Goal: Task Accomplishment & Management: Complete application form

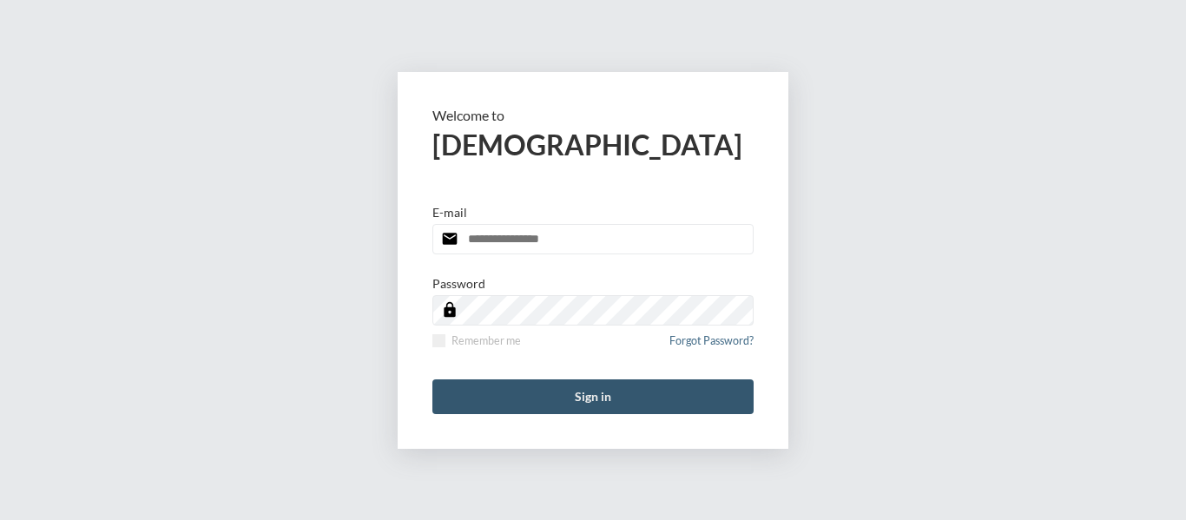
type input "**********"
drag, startPoint x: 601, startPoint y: 401, endPoint x: 524, endPoint y: 276, distance: 146.5
click at [601, 396] on button "Sign in" at bounding box center [592, 396] width 321 height 35
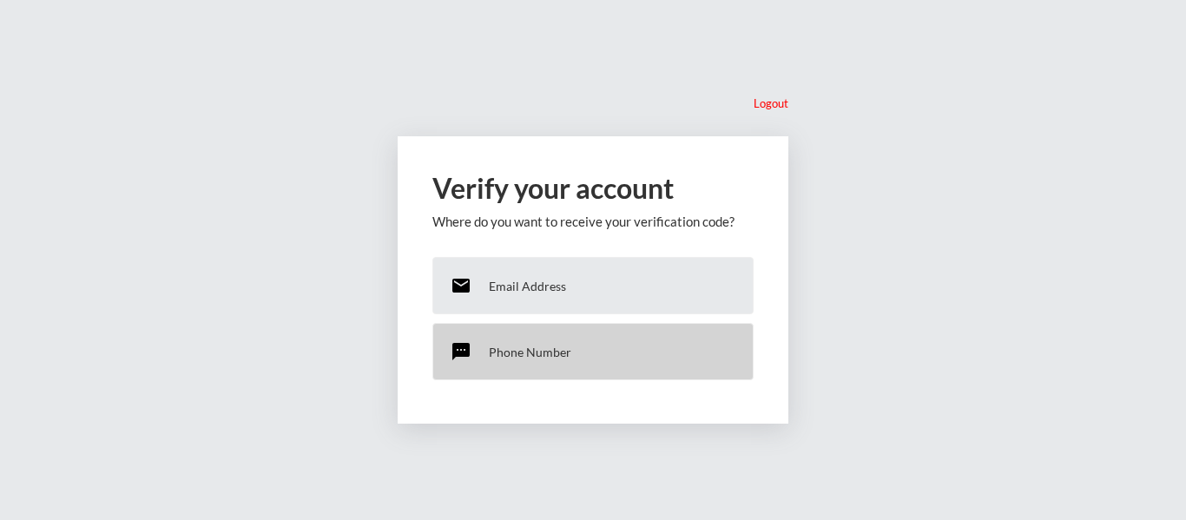
click at [535, 352] on p "Phone Number" at bounding box center [530, 352] width 82 height 15
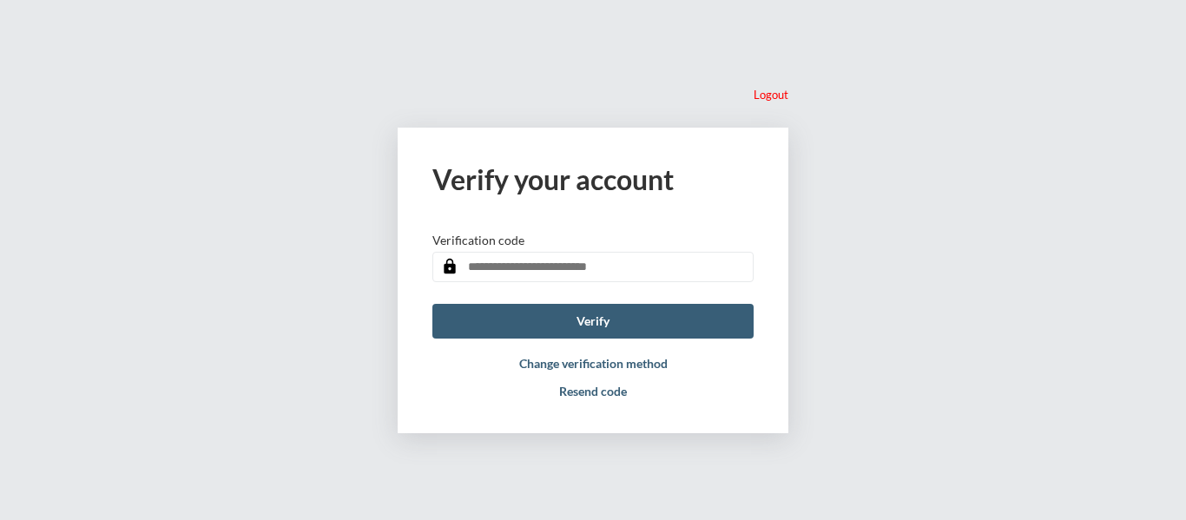
click at [543, 258] on input "text" at bounding box center [592, 267] width 321 height 30
type input "******"
click at [591, 308] on button "Verify" at bounding box center [592, 321] width 321 height 35
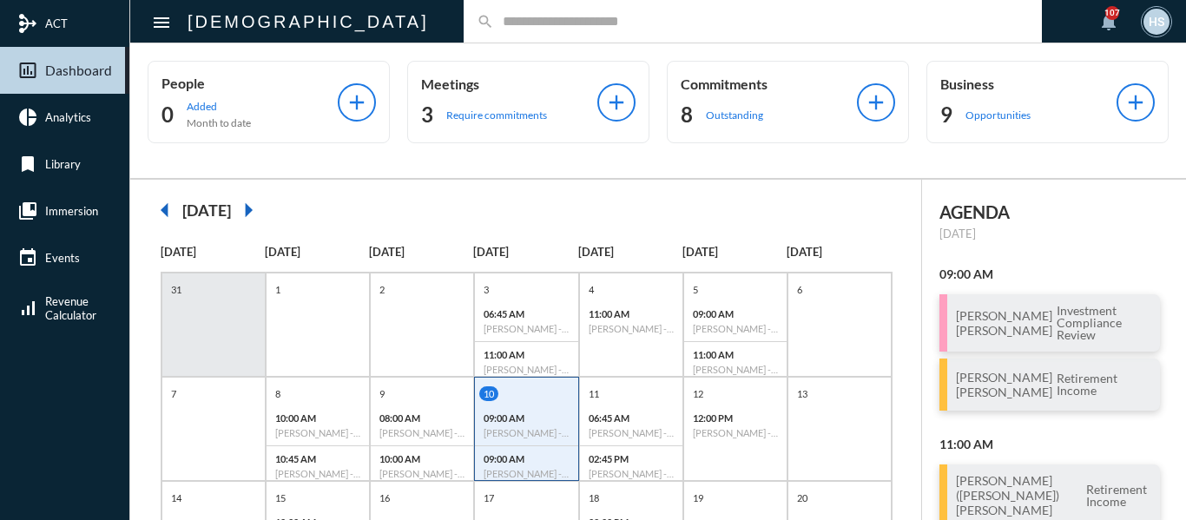
click at [611, 26] on input "text" at bounding box center [761, 21] width 535 height 15
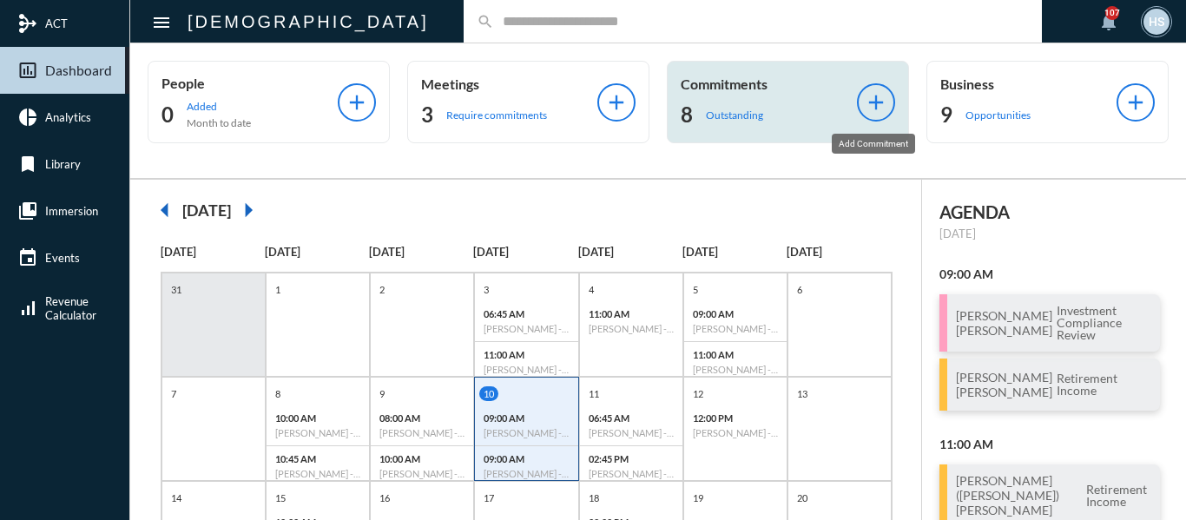
click at [875, 96] on mat-icon "add" at bounding box center [876, 102] width 24 height 24
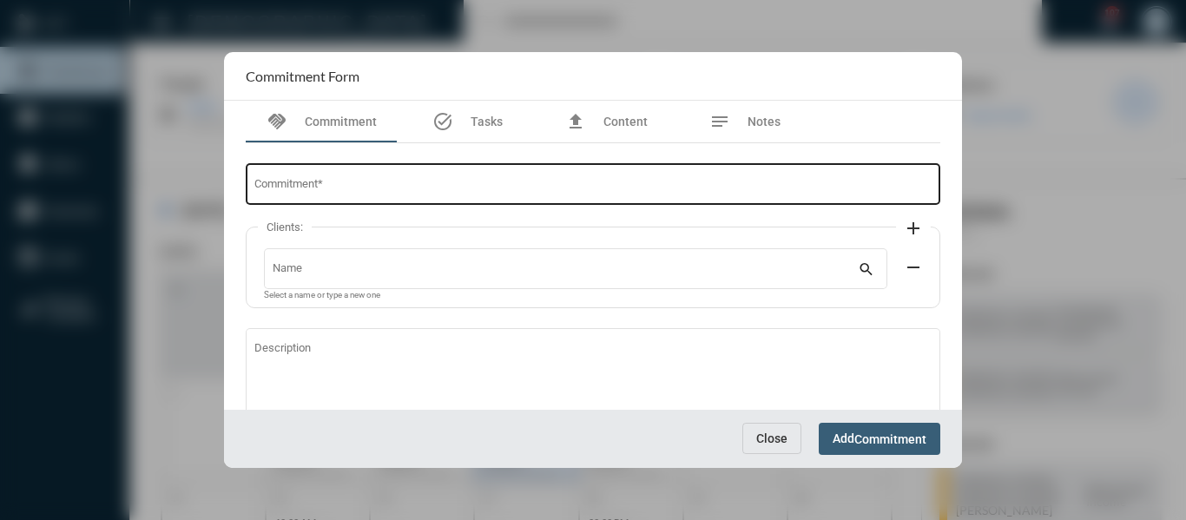
click at [431, 190] on input "Commitment *" at bounding box center [593, 187] width 678 height 13
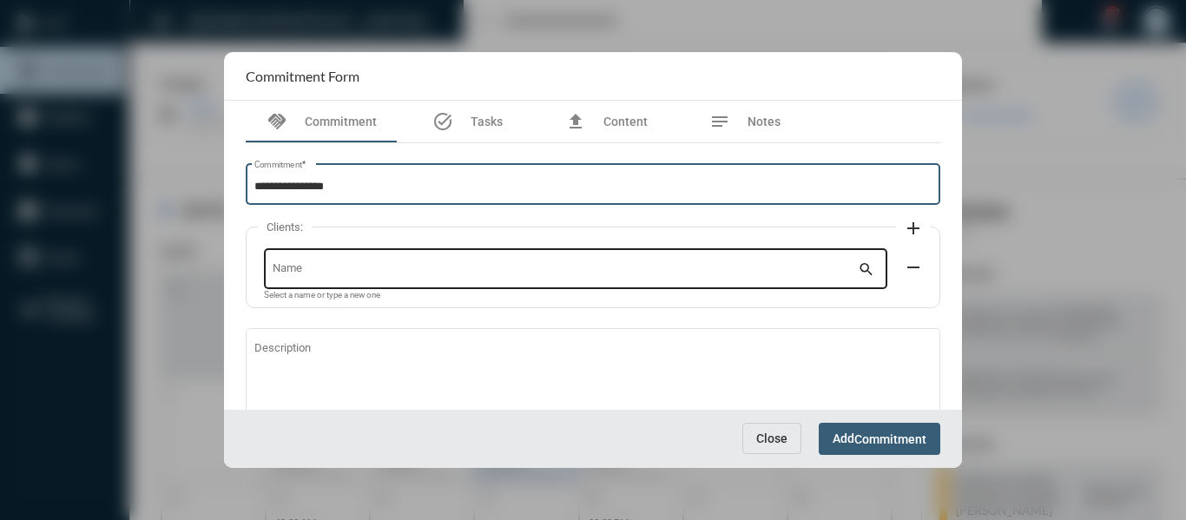
type input "**********"
click at [472, 261] on div "Name" at bounding box center [566, 267] width 586 height 44
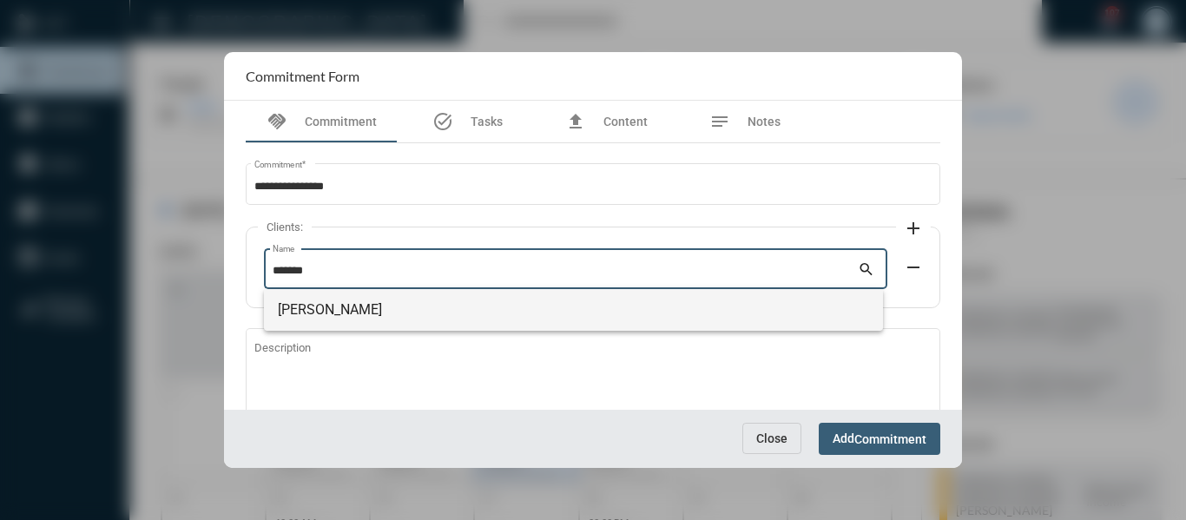
click at [346, 307] on span "[PERSON_NAME]" at bounding box center [573, 310] width 591 height 42
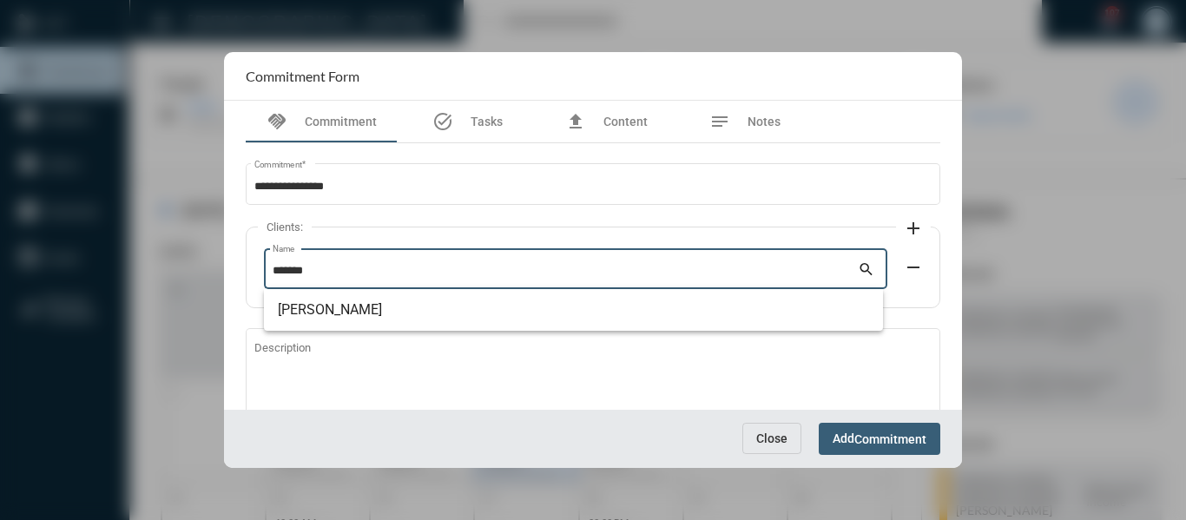
type input "**********"
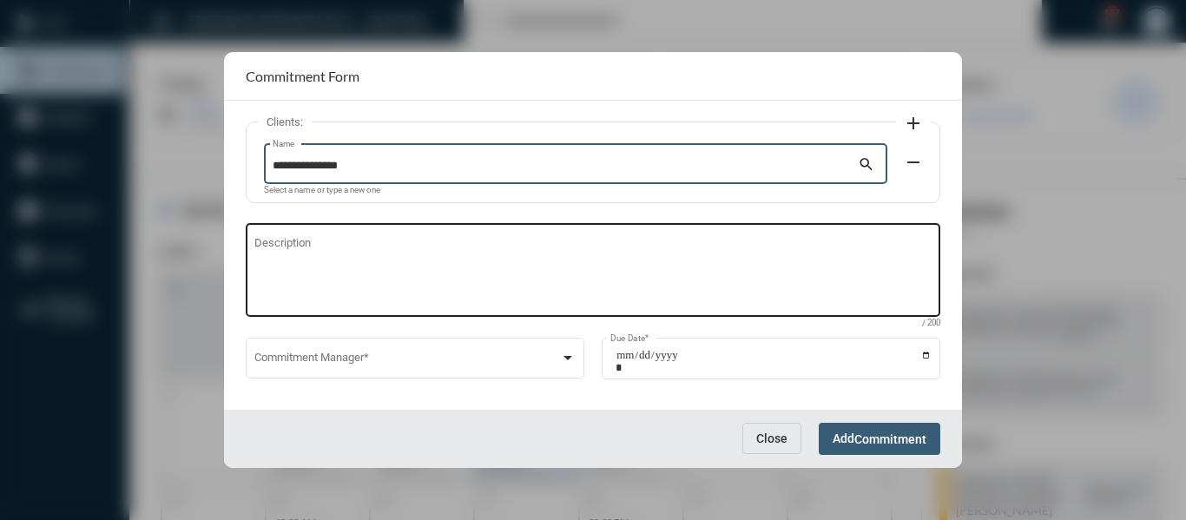
scroll to position [118, 0]
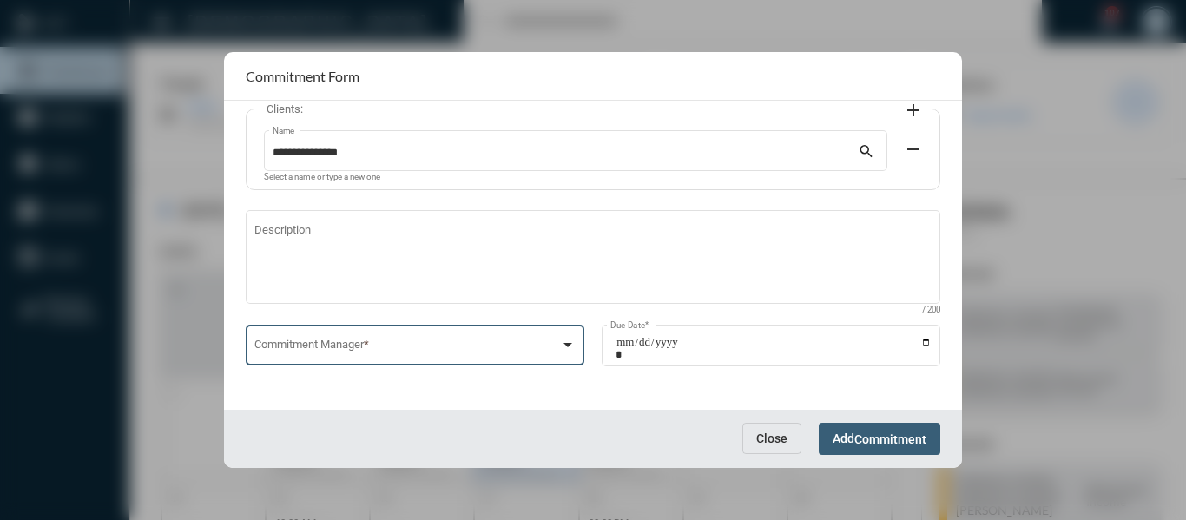
click at [570, 342] on div at bounding box center [568, 345] width 16 height 14
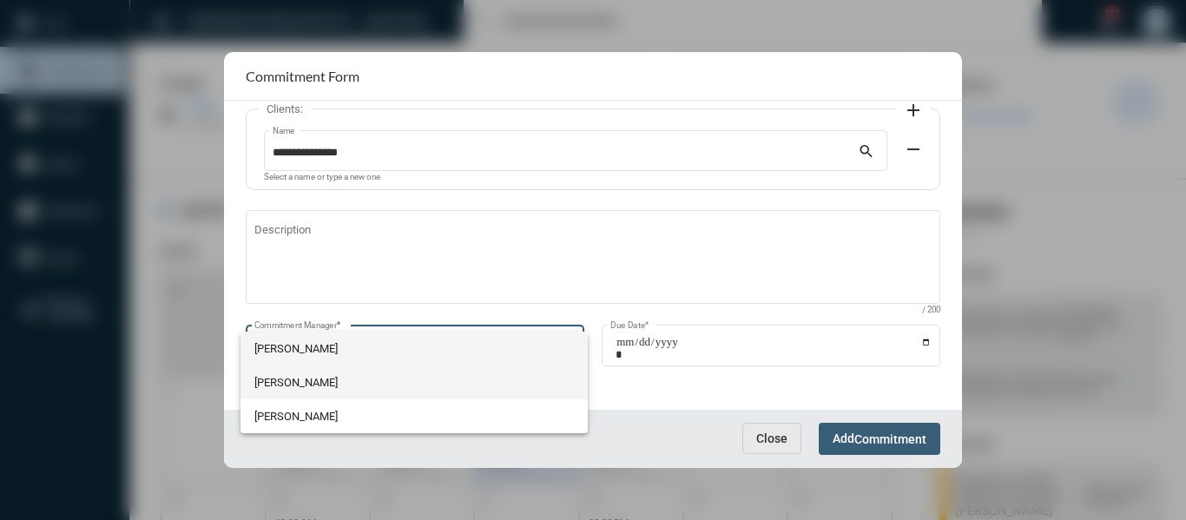
drag, startPoint x: 285, startPoint y: 382, endPoint x: 306, endPoint y: 379, distance: 21.1
click at [287, 382] on span "[PERSON_NAME]" at bounding box center [413, 383] width 319 height 34
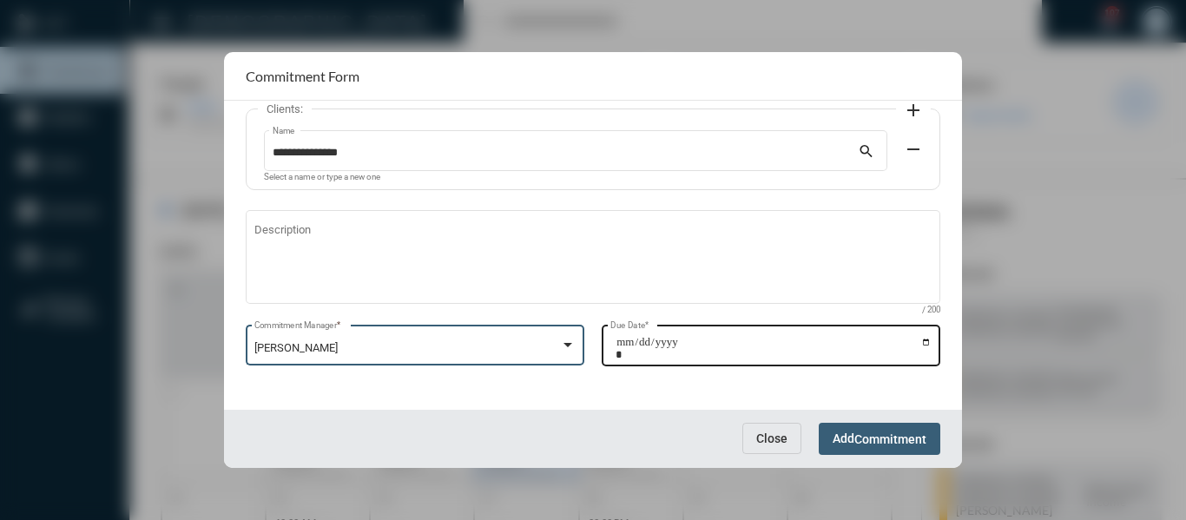
click at [919, 342] on input "Due Date *" at bounding box center [774, 348] width 316 height 24
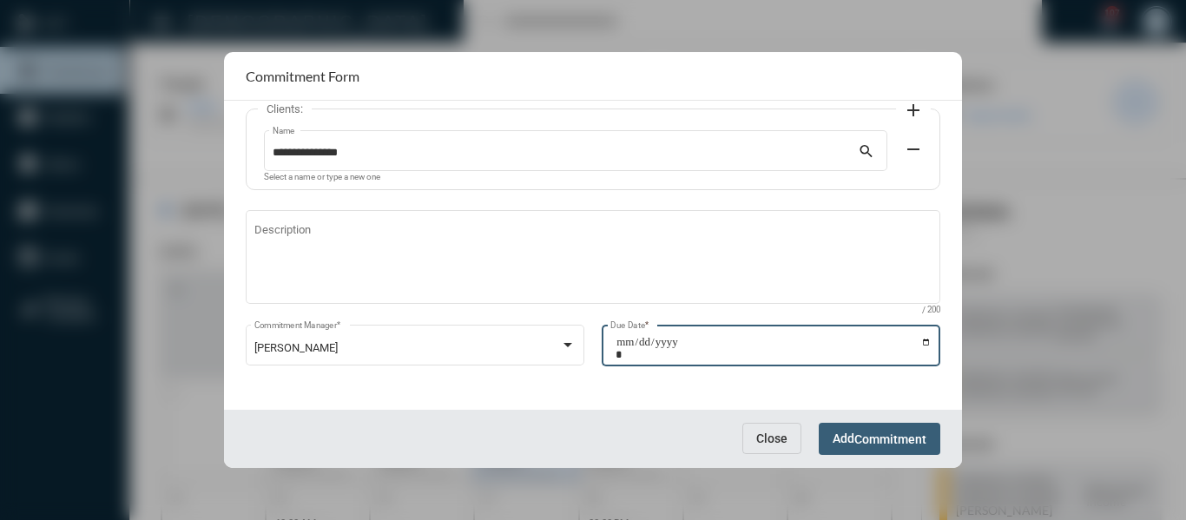
type input "**********"
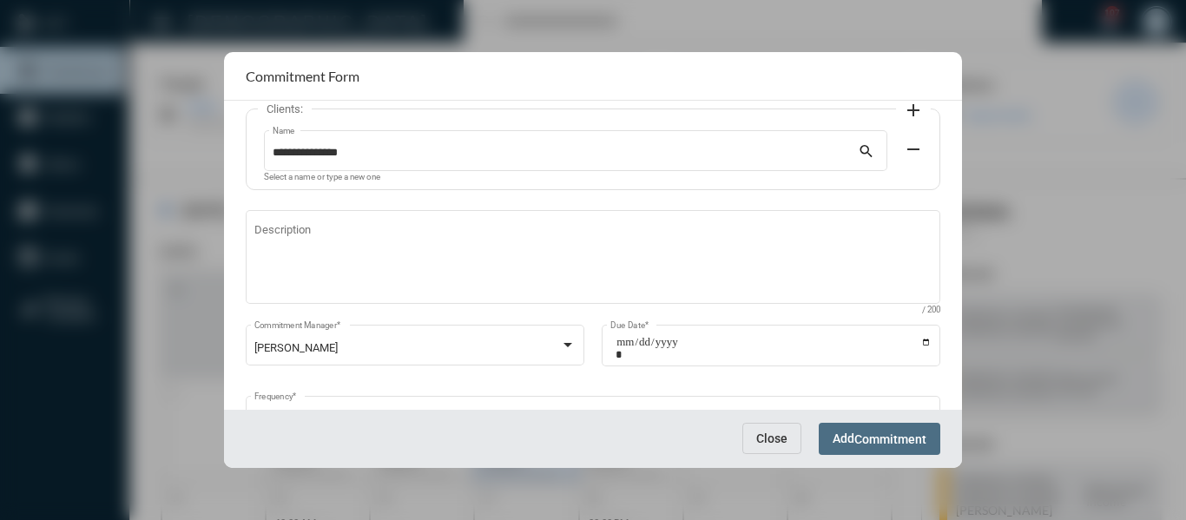
click at [911, 438] on span "Commitment" at bounding box center [890, 439] width 72 height 14
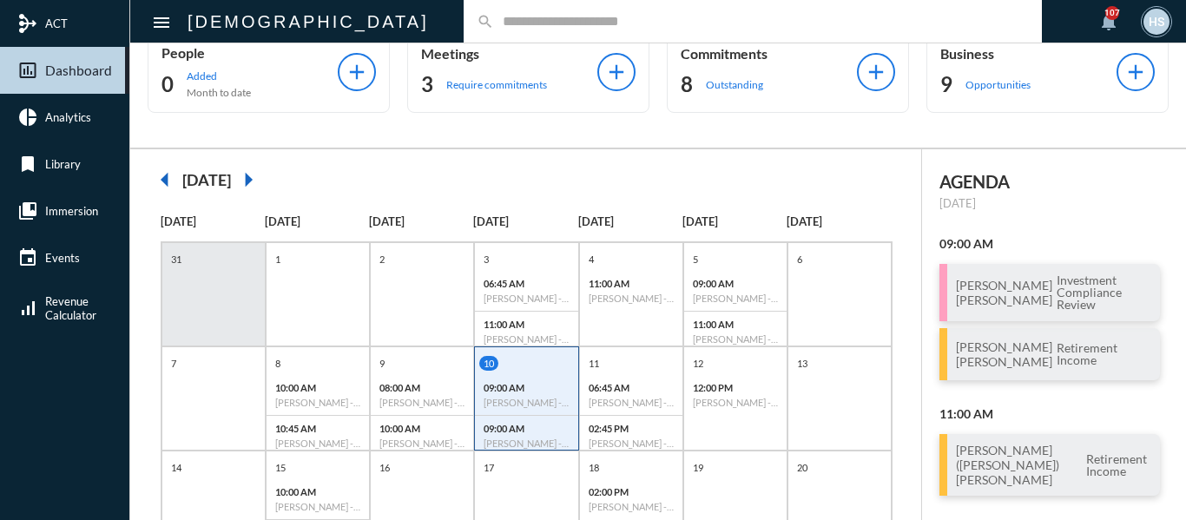
scroll to position [0, 0]
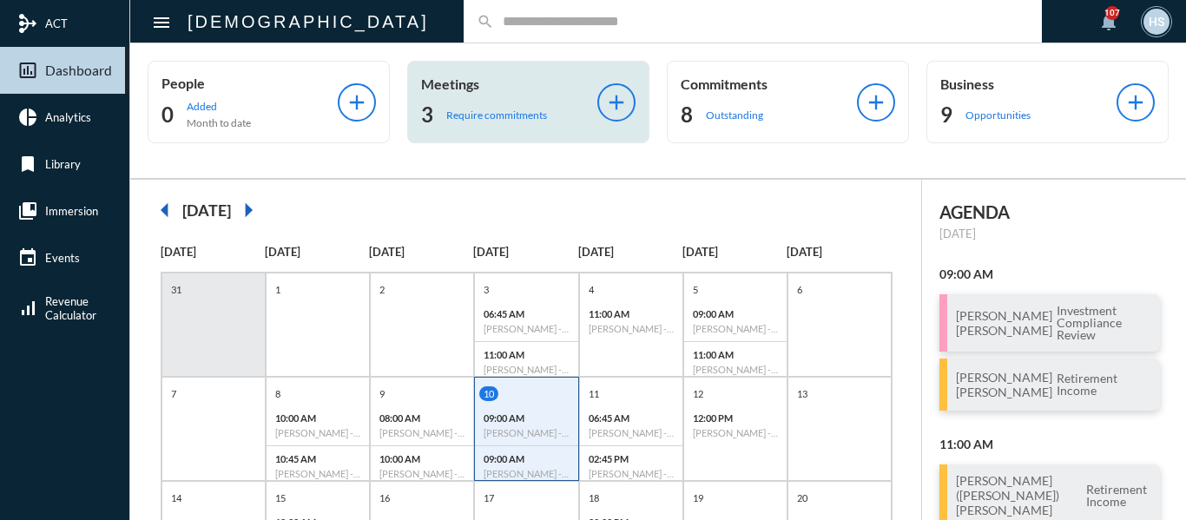
click at [517, 109] on p "Require commitments" at bounding box center [496, 115] width 101 height 13
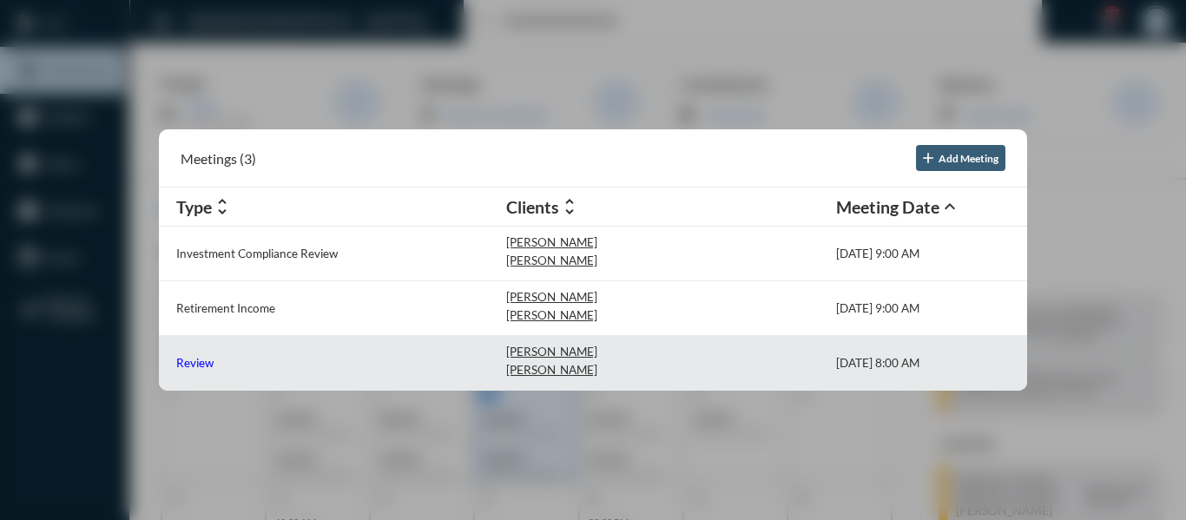
click at [189, 365] on p "Review" at bounding box center [194, 363] width 37 height 14
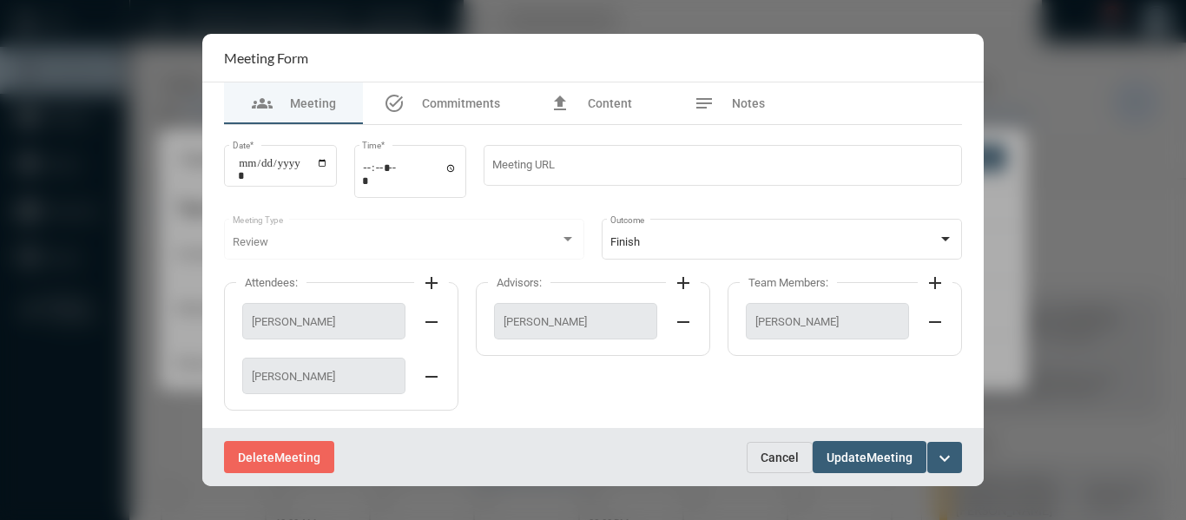
click at [790, 460] on span "Cancel" at bounding box center [780, 458] width 38 height 14
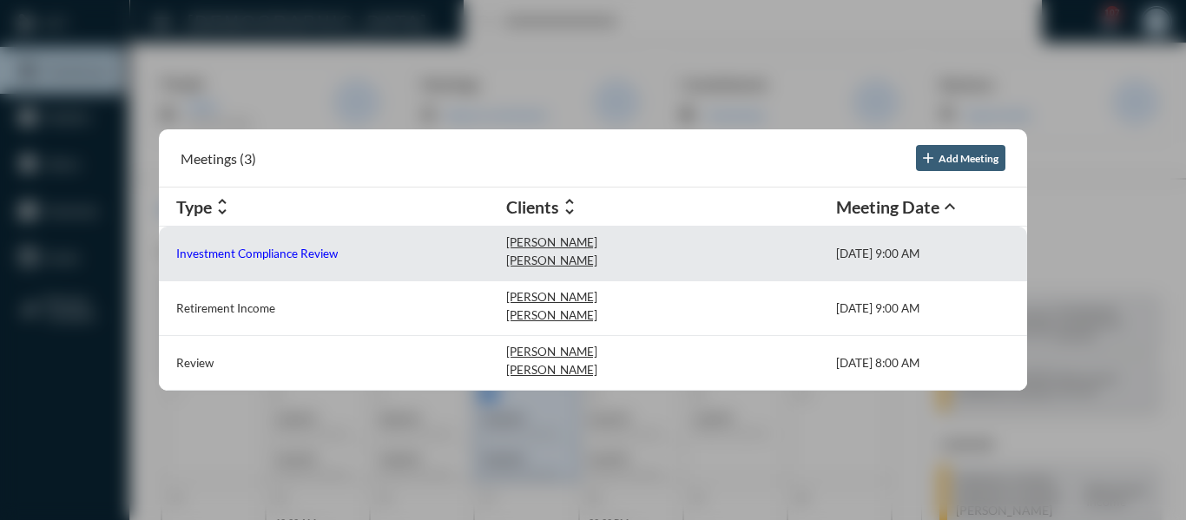
click at [319, 249] on p "Investment Compliance Review" at bounding box center [256, 254] width 161 height 14
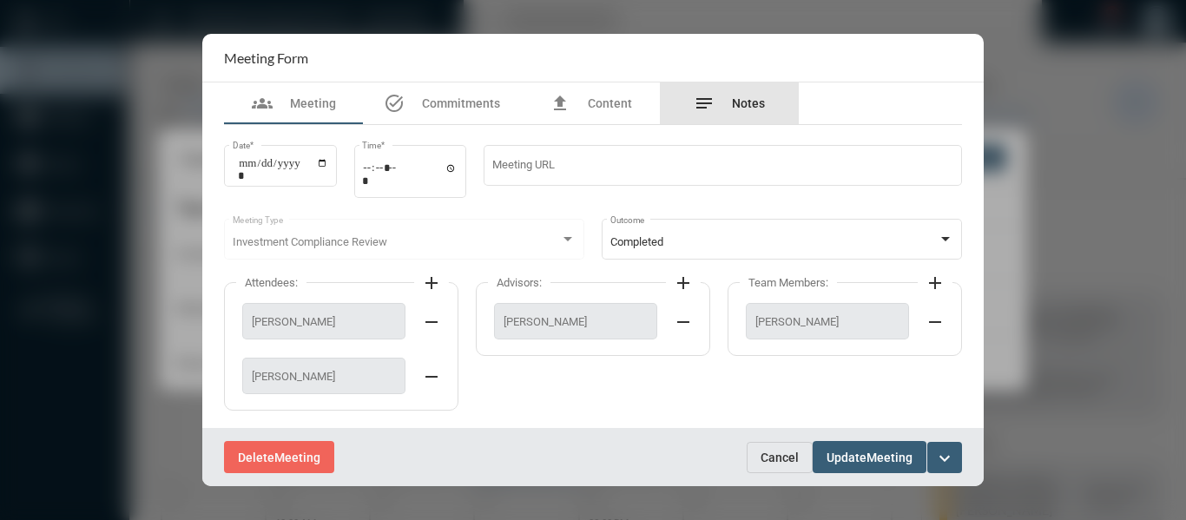
click at [748, 103] on span "Notes" at bounding box center [748, 103] width 33 height 14
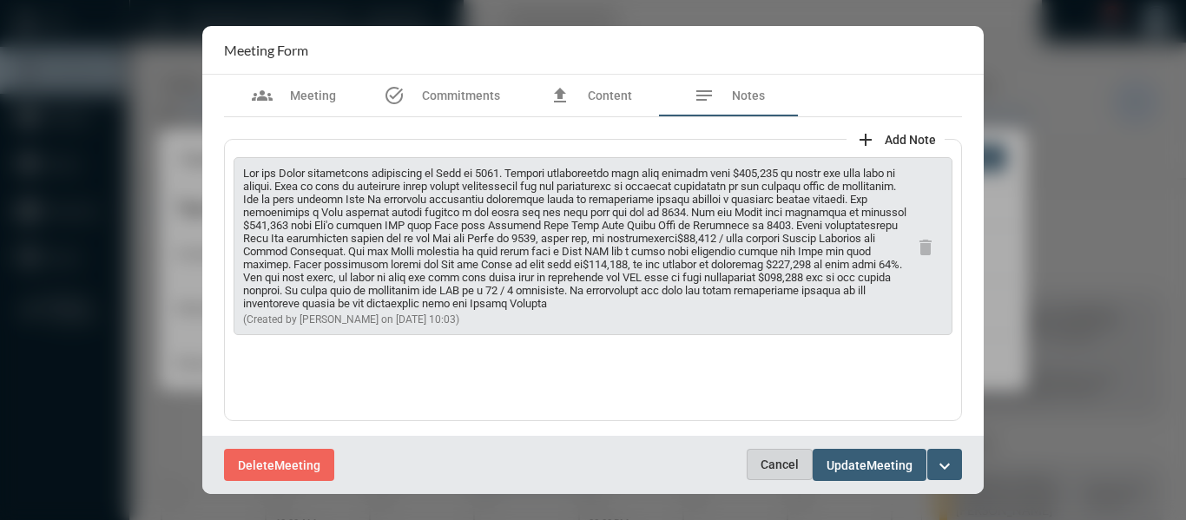
click at [784, 466] on span "Cancel" at bounding box center [780, 465] width 38 height 14
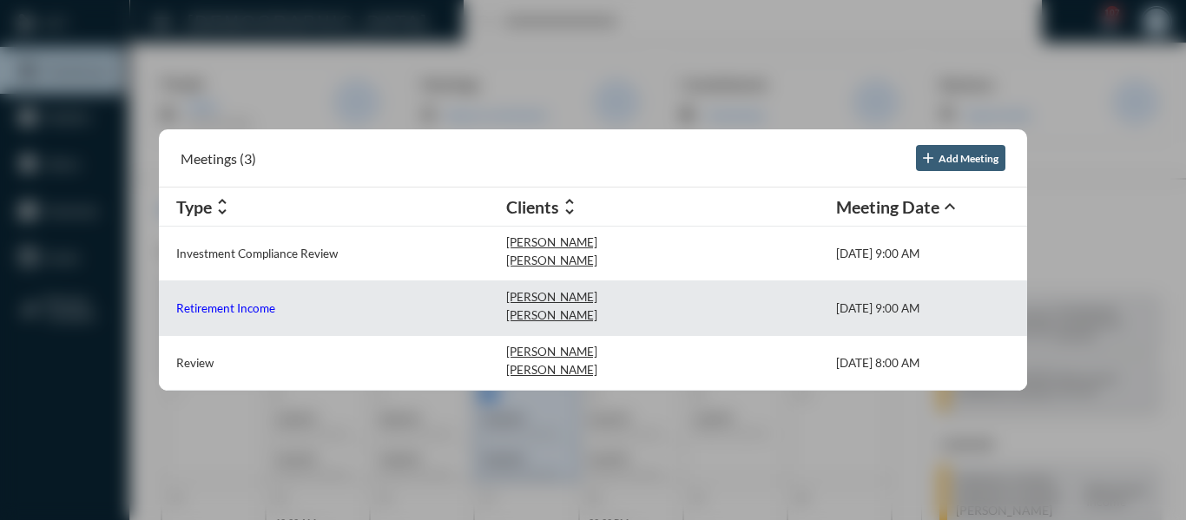
click at [254, 307] on p "Retirement Income" at bounding box center [225, 308] width 99 height 14
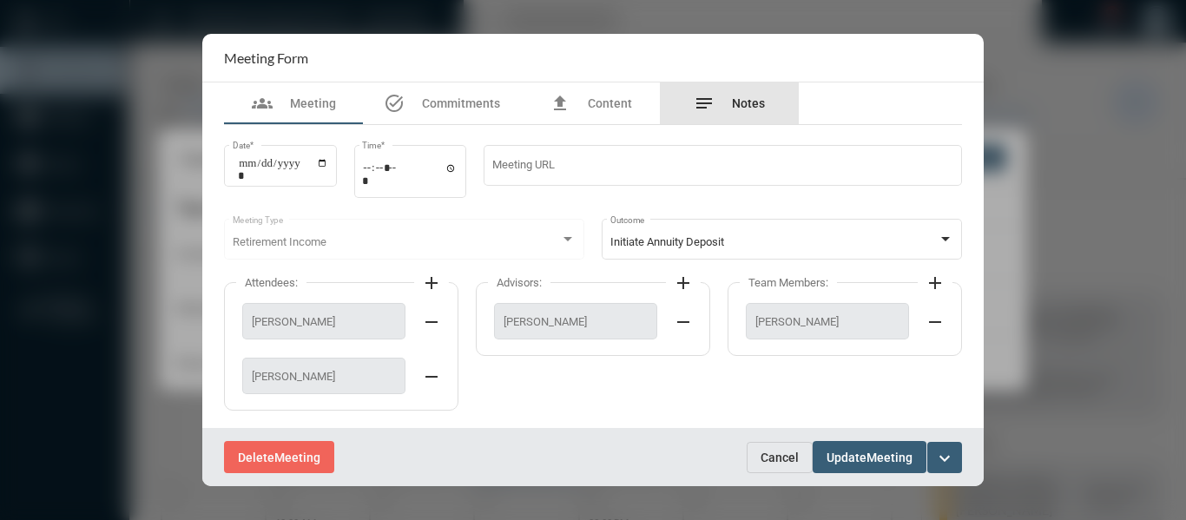
click at [755, 96] on span "Notes" at bounding box center [748, 103] width 33 height 14
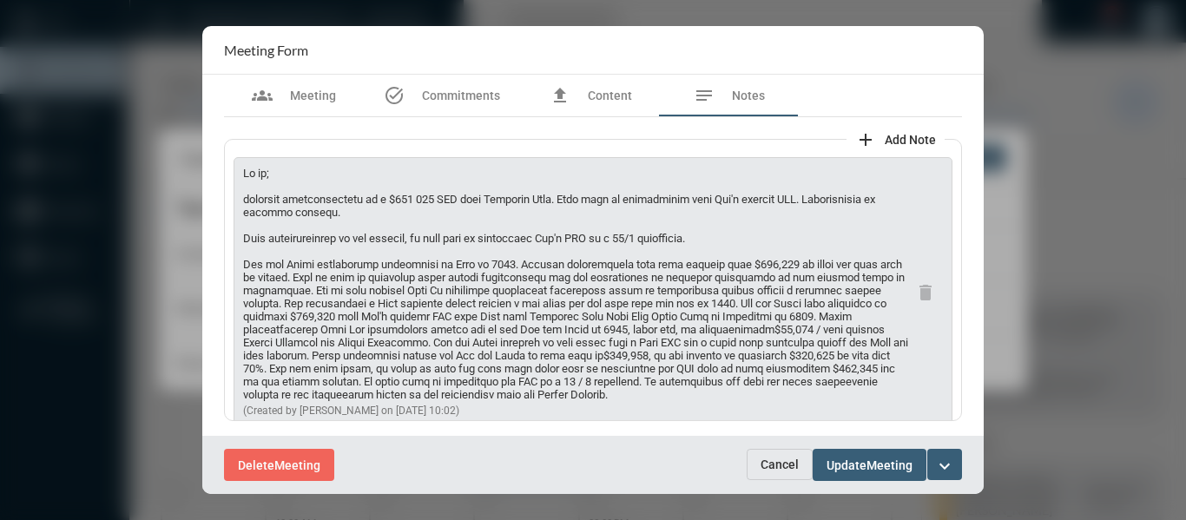
click at [778, 467] on span "Cancel" at bounding box center [780, 465] width 38 height 14
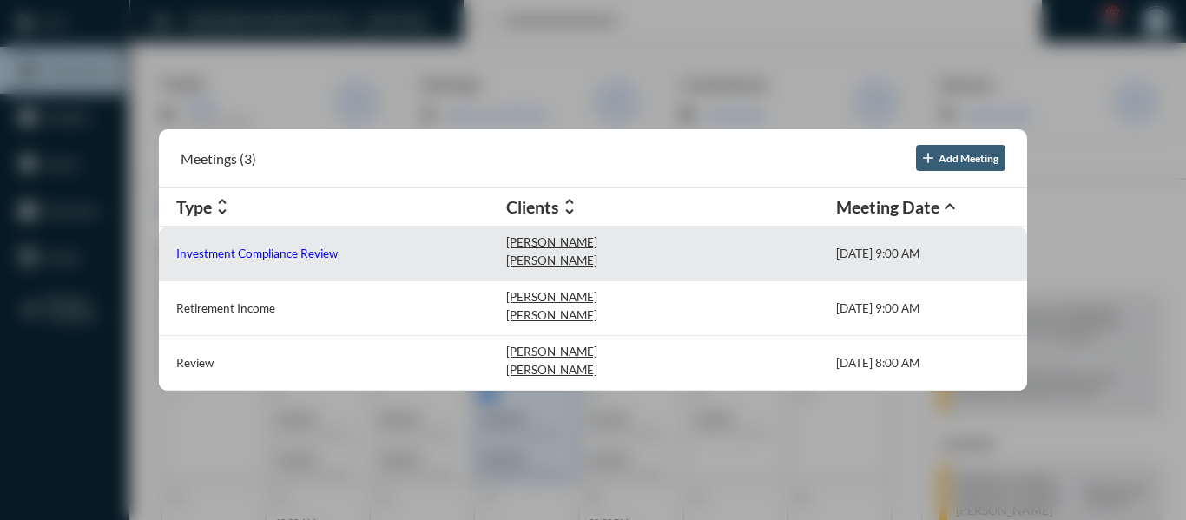
click at [257, 258] on p "Investment Compliance Review" at bounding box center [256, 254] width 161 height 14
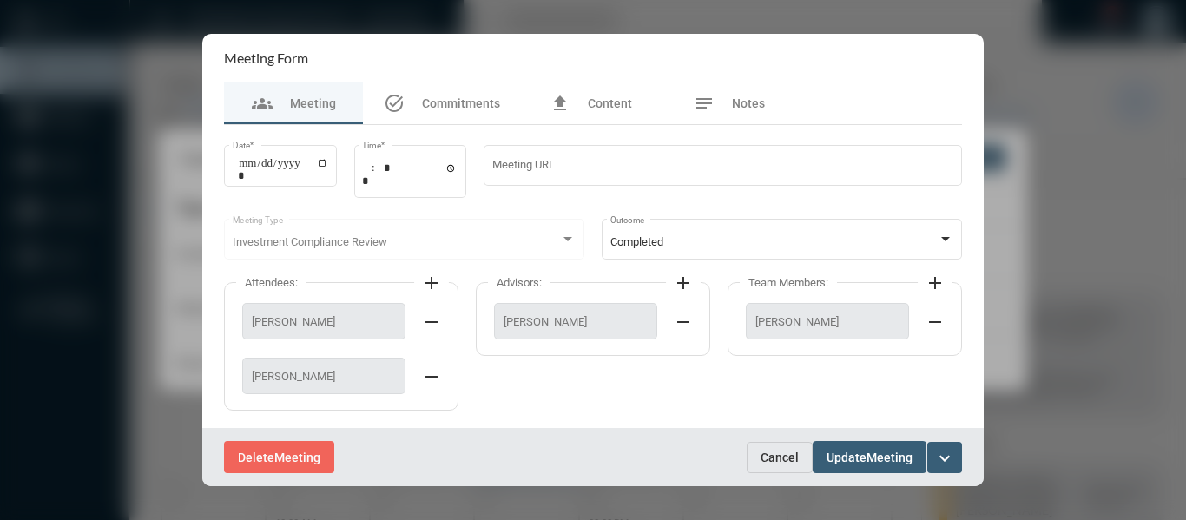
click at [945, 452] on mat-icon "expand_more" at bounding box center [944, 458] width 21 height 21
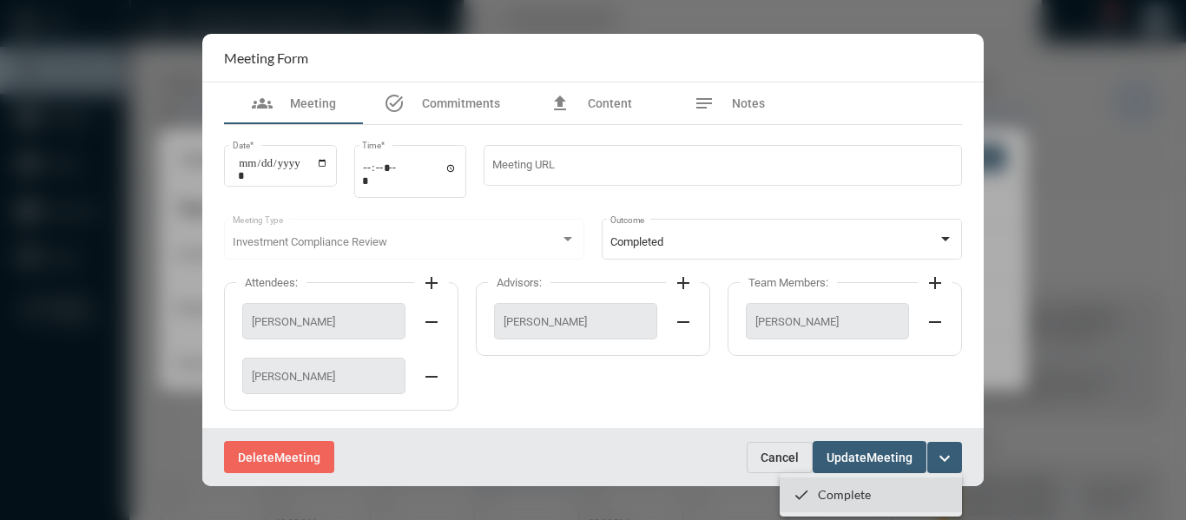
click at [849, 491] on p "Complete" at bounding box center [844, 494] width 53 height 15
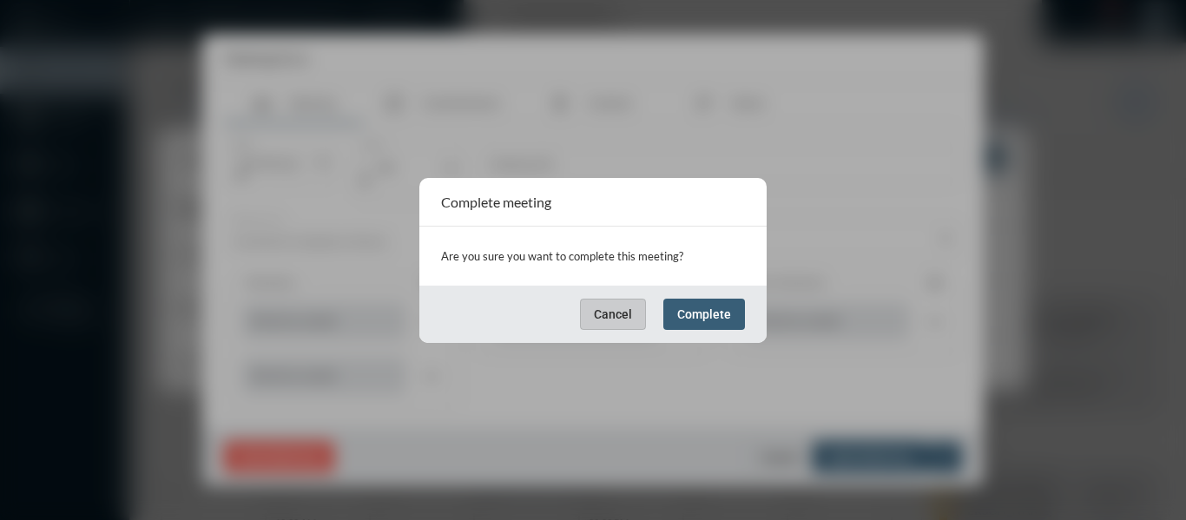
click at [708, 319] on span "Complete" at bounding box center [704, 314] width 54 height 14
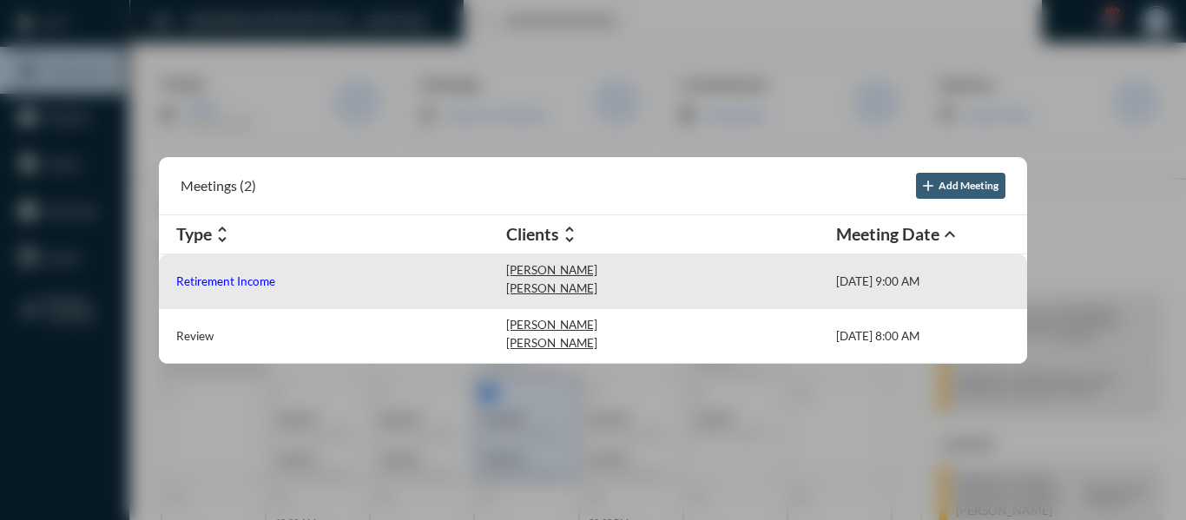
click at [246, 280] on p "Retirement Income" at bounding box center [225, 281] width 99 height 14
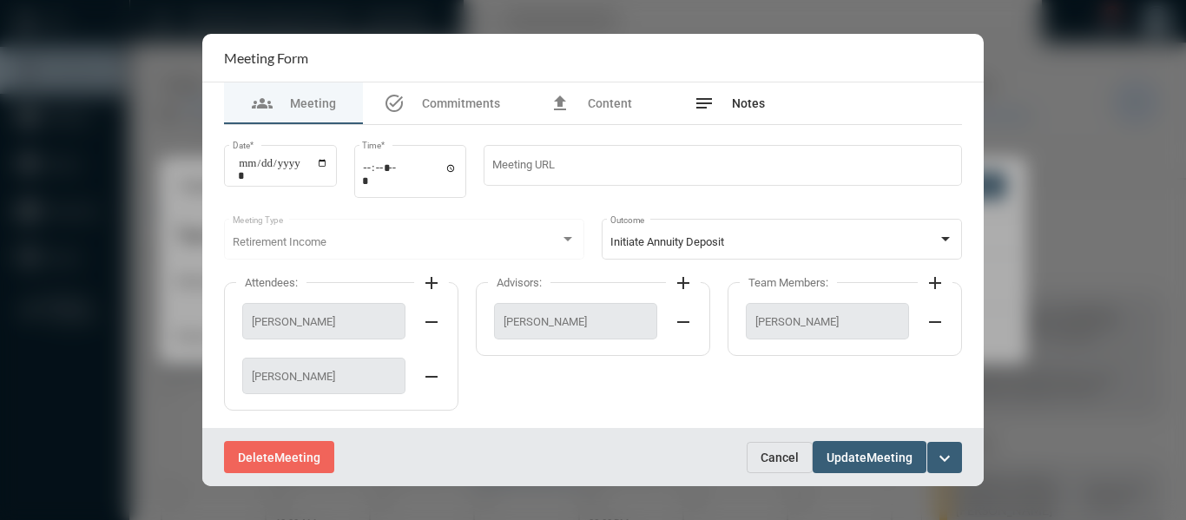
click at [736, 103] on span "Notes" at bounding box center [748, 103] width 33 height 14
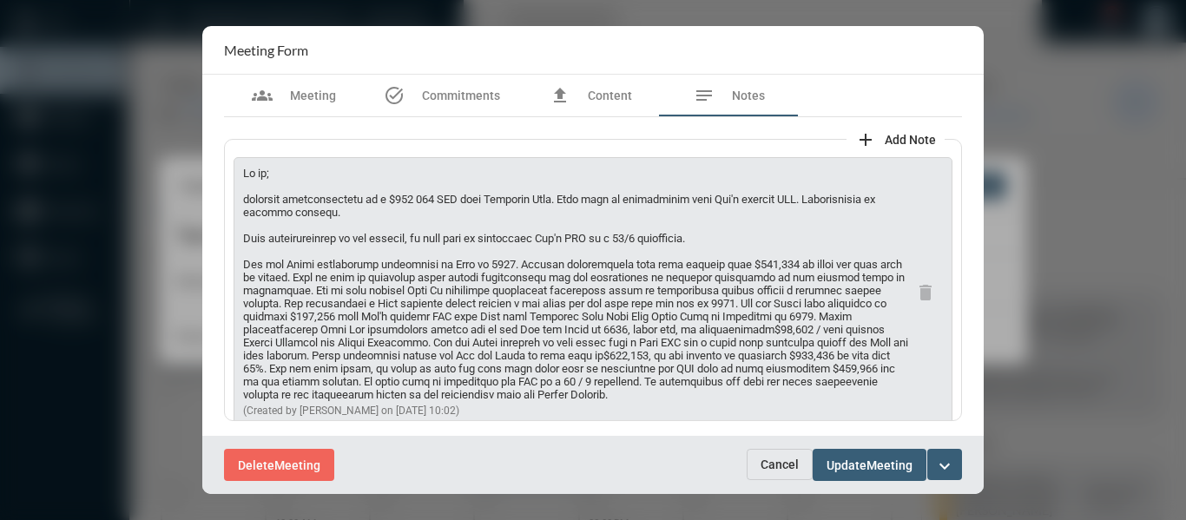
drag, startPoint x: 335, startPoint y: 214, endPoint x: 239, endPoint y: 204, distance: 96.8
click at [239, 204] on div "(Created by [PERSON_NAME] on [DATE] 10:02) delete" at bounding box center [593, 291] width 719 height 269
copy p "complete implementation of a $100 000 DIA with Guardian Life. This will be tran…"
click at [464, 101] on span "Commitments" at bounding box center [461, 96] width 78 height 14
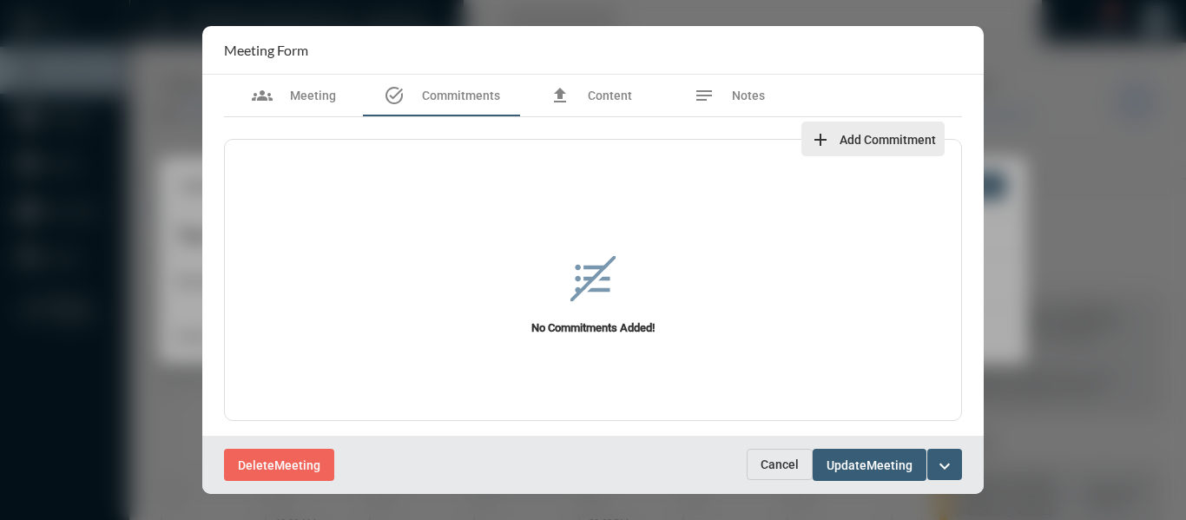
click at [860, 138] on span "Add Commitment" at bounding box center [888, 140] width 96 height 14
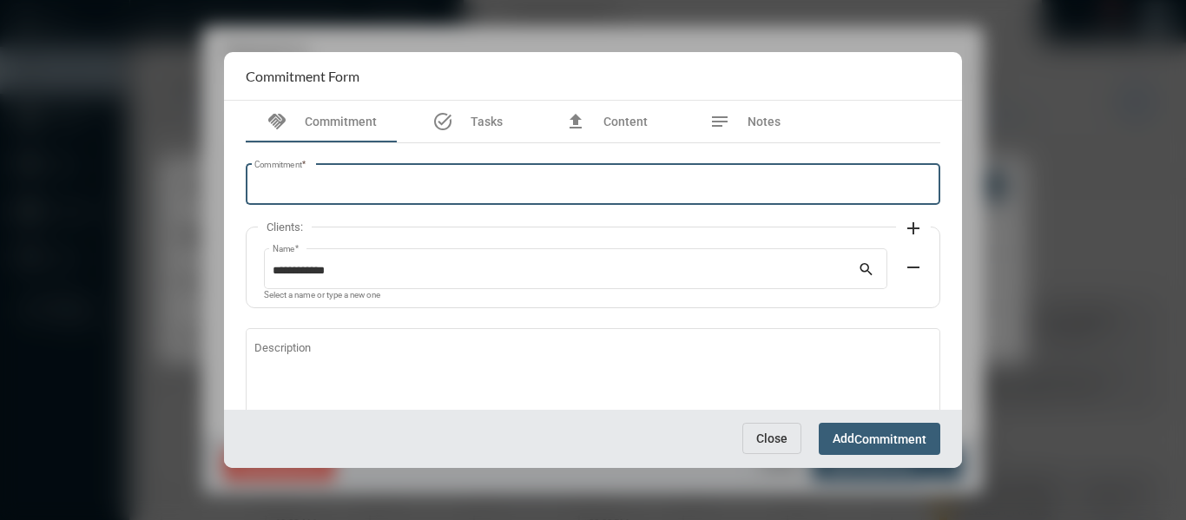
click at [393, 184] on input "Commitment *" at bounding box center [593, 187] width 678 height 13
paste input "**********"
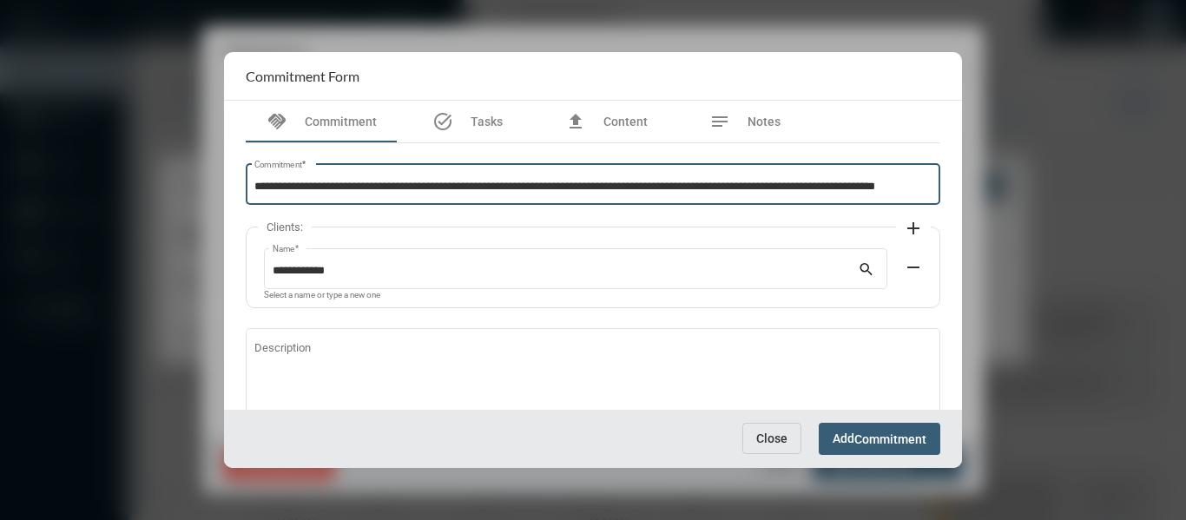
scroll to position [0, 30]
drag, startPoint x: 543, startPoint y: 182, endPoint x: 994, endPoint y: 183, distance: 450.6
click at [994, 183] on div "**********" at bounding box center [593, 260] width 1186 height 520
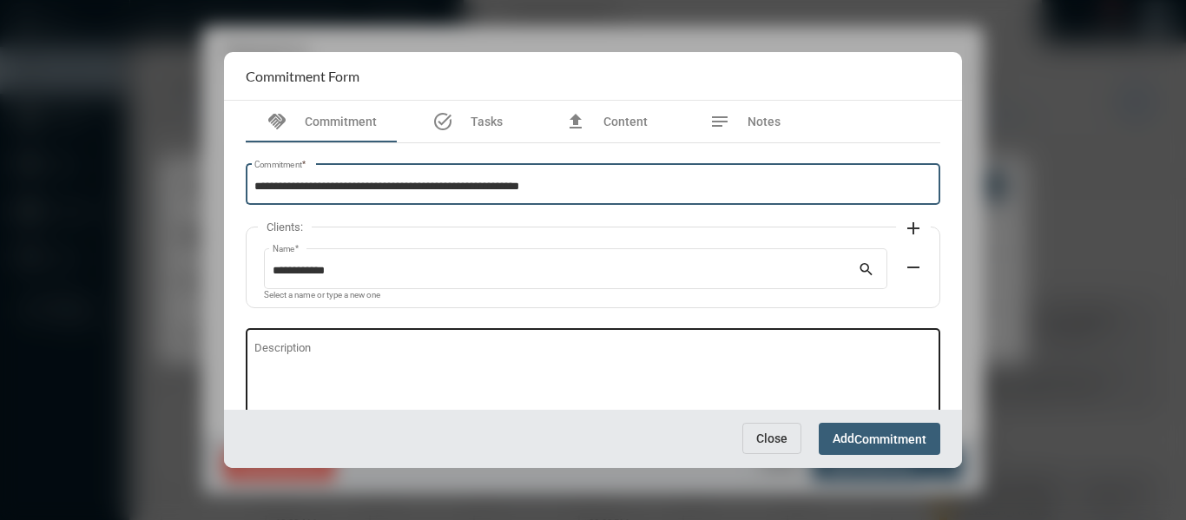
scroll to position [0, 0]
type input "**********"
click at [362, 356] on textarea "Description" at bounding box center [593, 378] width 678 height 69
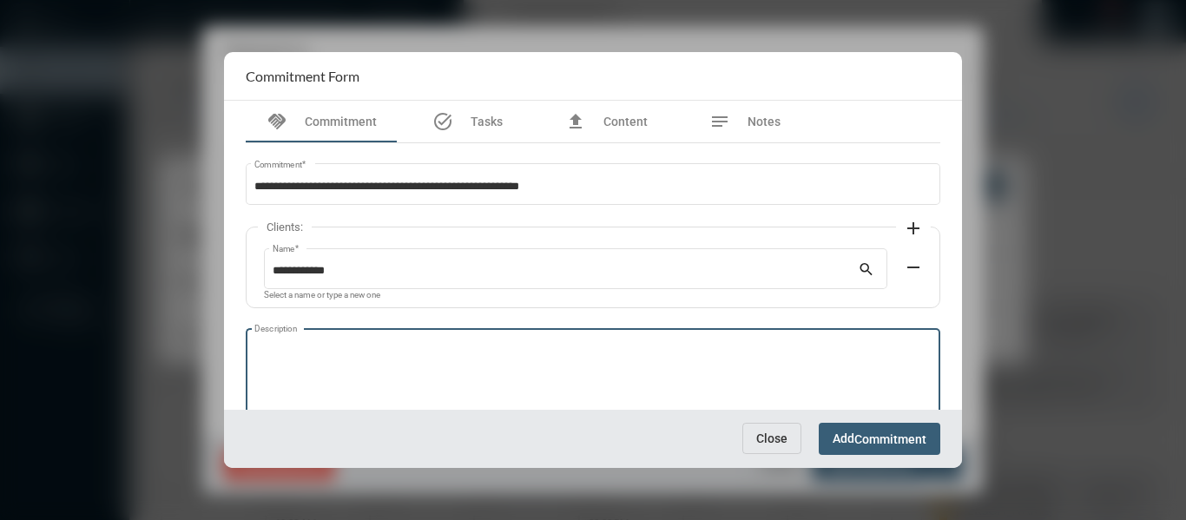
paste textarea "**********"
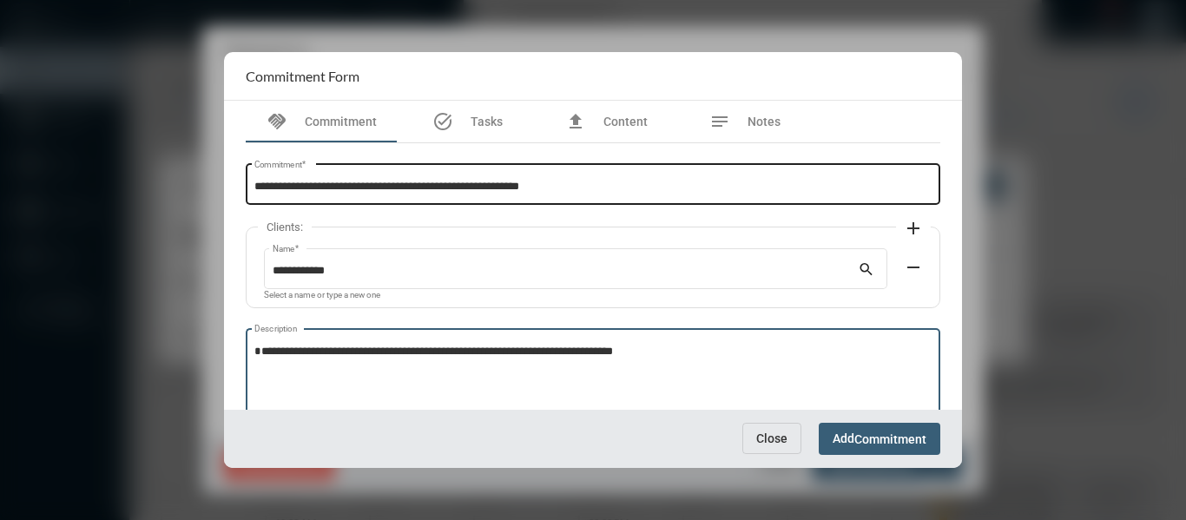
type textarea "**********"
click at [260, 183] on input "**********" at bounding box center [591, 187] width 674 height 13
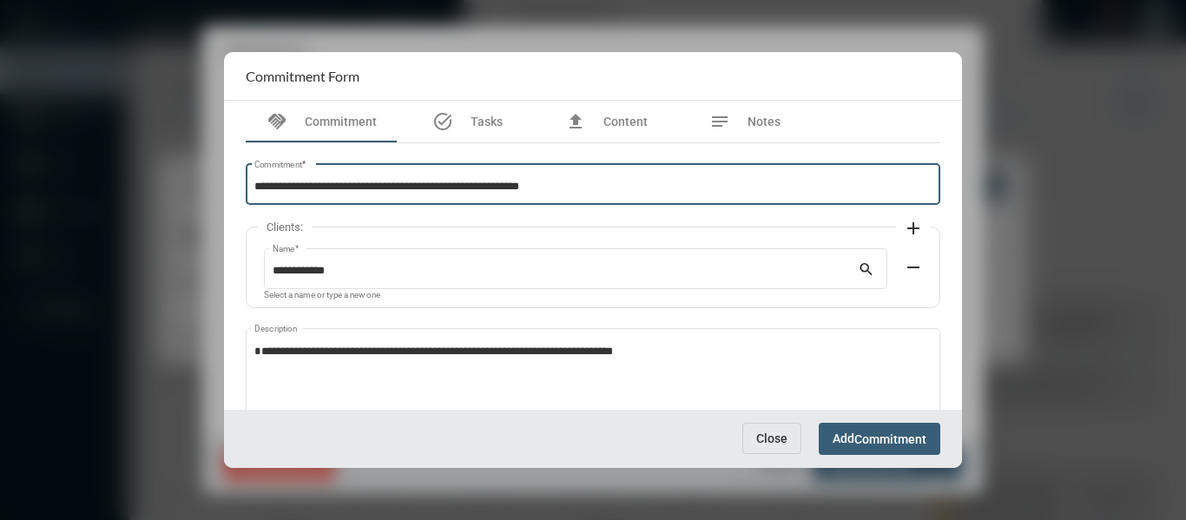
click at [300, 181] on input "**********" at bounding box center [591, 187] width 674 height 13
drag, startPoint x: 389, startPoint y: 184, endPoint x: 234, endPoint y: 183, distance: 155.4
click at [234, 183] on div "**********" at bounding box center [593, 255] width 738 height 309
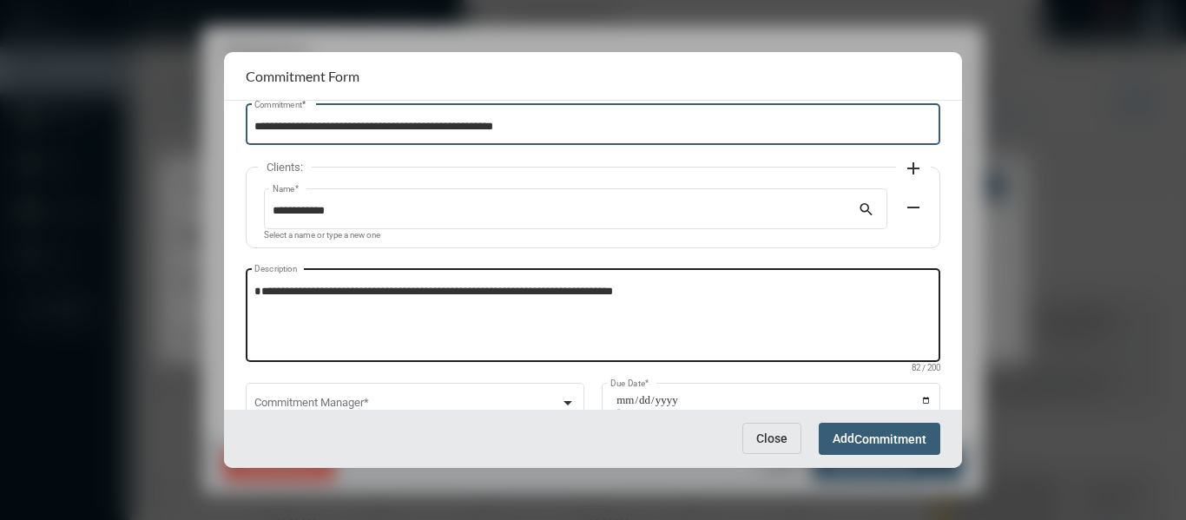
scroll to position [87, 0]
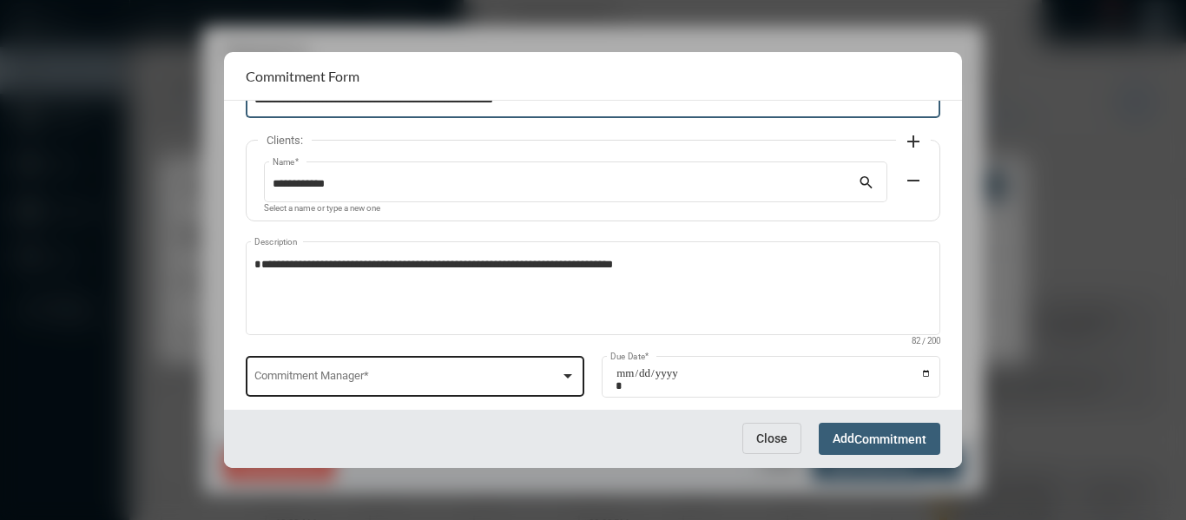
type input "**********"
click at [569, 374] on div at bounding box center [567, 376] width 9 height 4
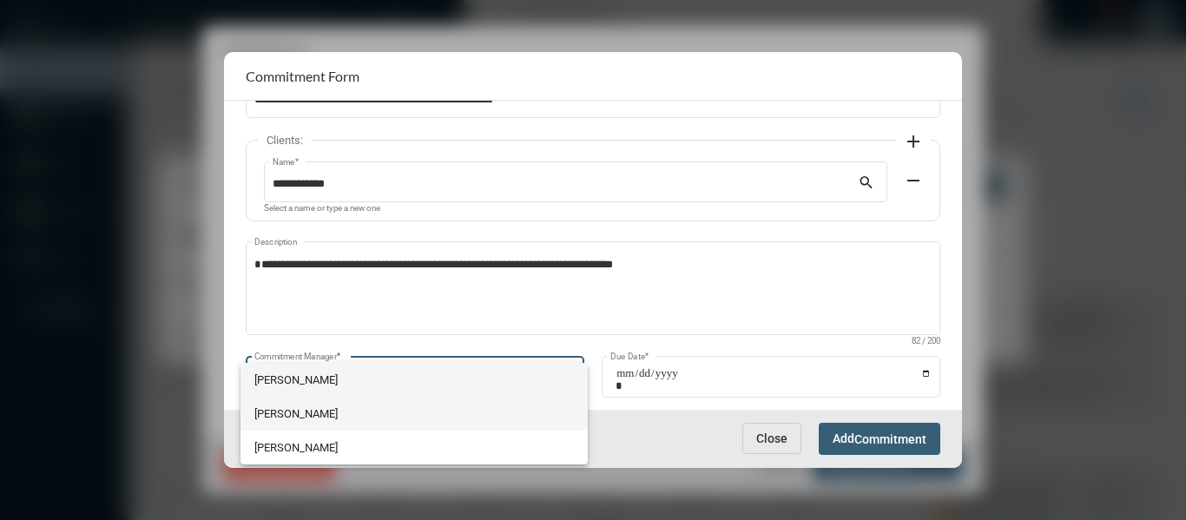
click at [281, 412] on span "[PERSON_NAME]" at bounding box center [413, 414] width 319 height 34
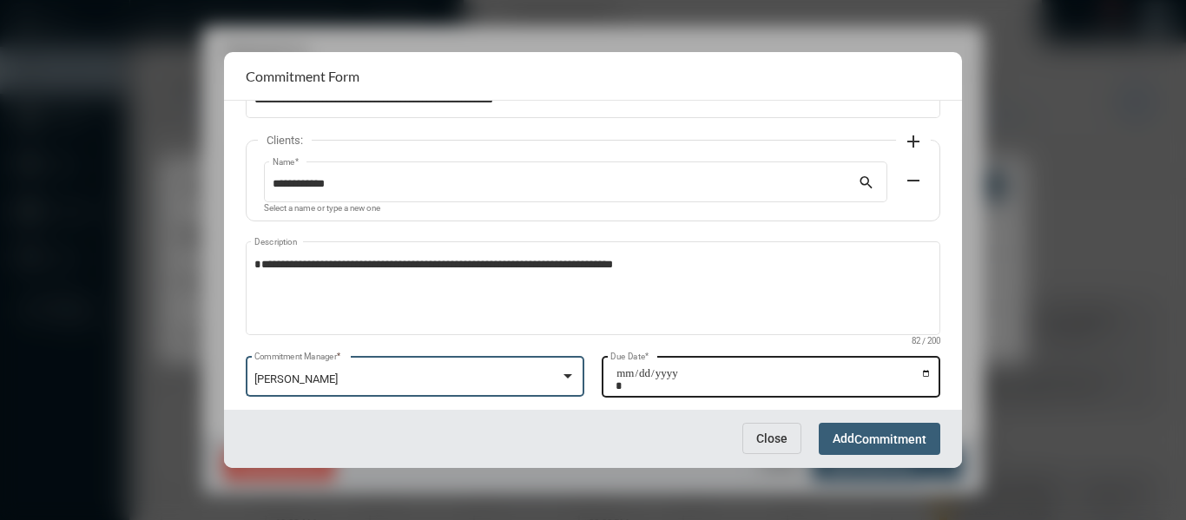
click at [920, 372] on input "Due Date *" at bounding box center [774, 379] width 316 height 24
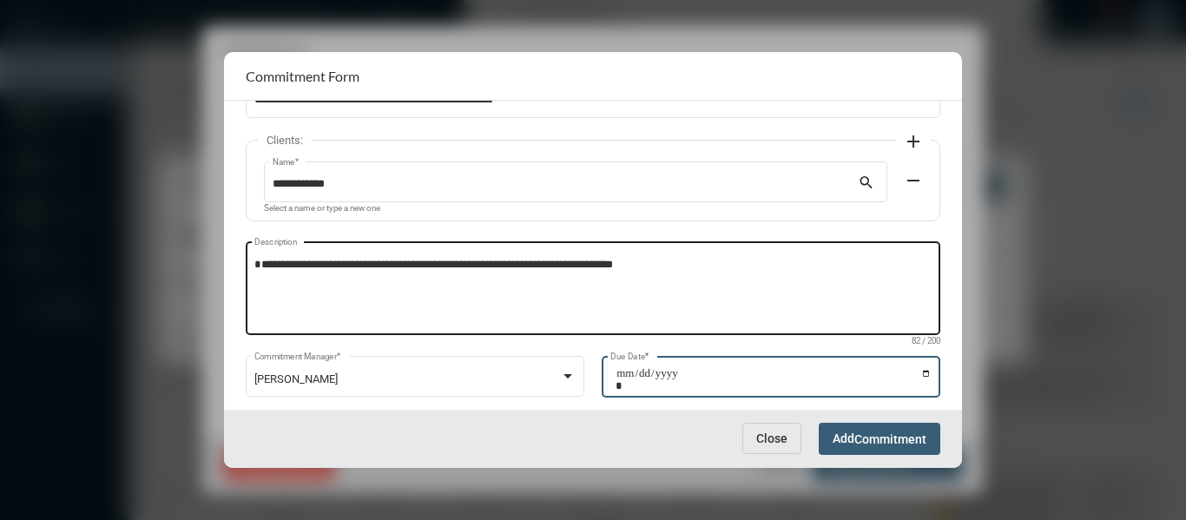
type input "**********"
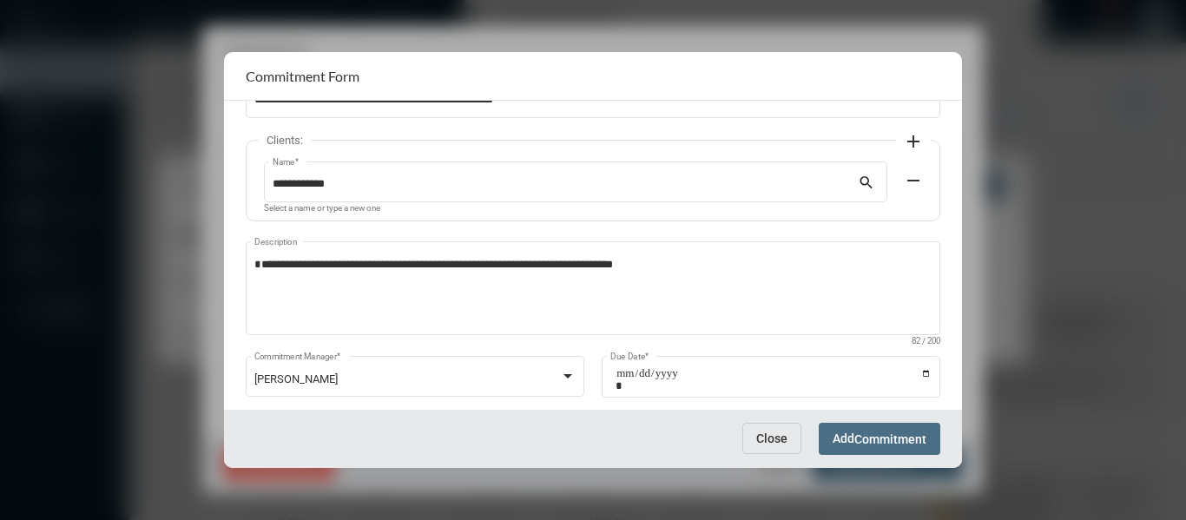
click at [896, 435] on span "Commitment" at bounding box center [890, 439] width 72 height 14
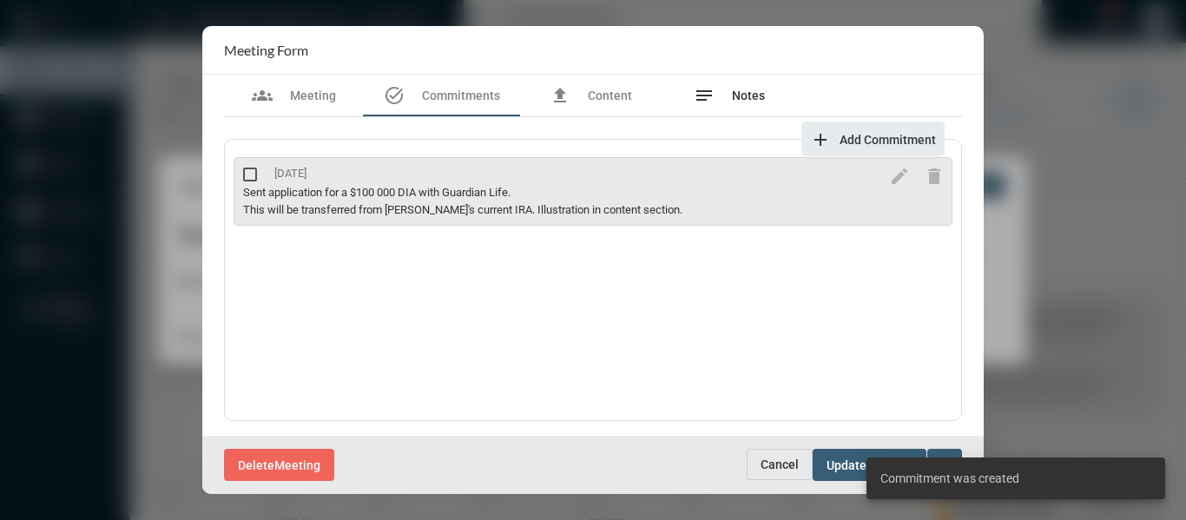
click at [740, 90] on span "Notes" at bounding box center [748, 96] width 33 height 14
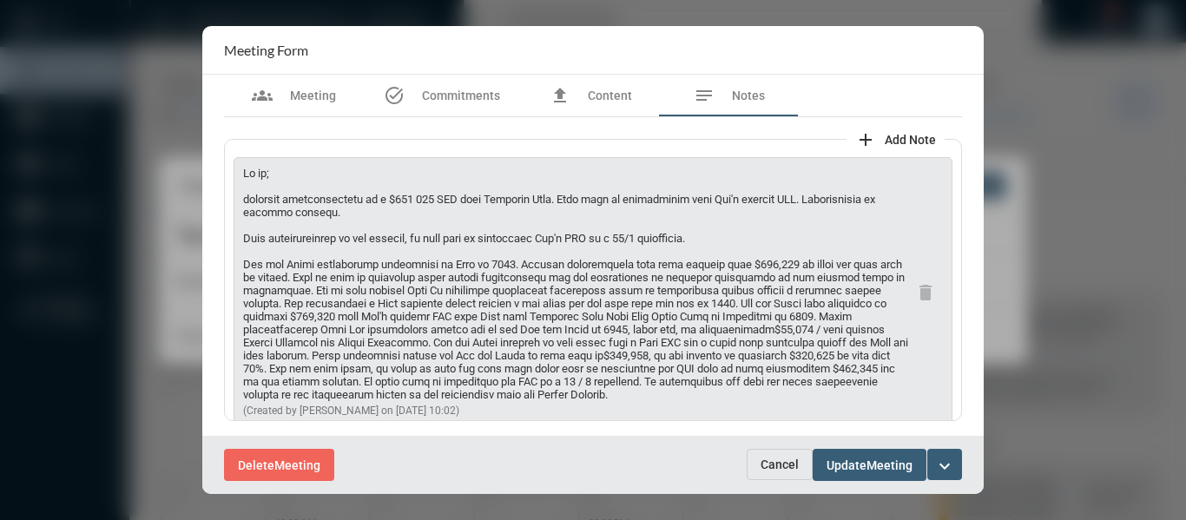
drag, startPoint x: 686, startPoint y: 238, endPoint x: 238, endPoint y: 243, distance: 448.0
click at [238, 243] on div "(Created by [PERSON_NAME] on [DATE] 10:02) delete" at bounding box center [593, 291] width 719 height 269
copy p "Upon implementation of the annuity, we will look to reallocate [PERSON_NAME]'s …"
click at [451, 89] on span "Commitments" at bounding box center [461, 96] width 78 height 14
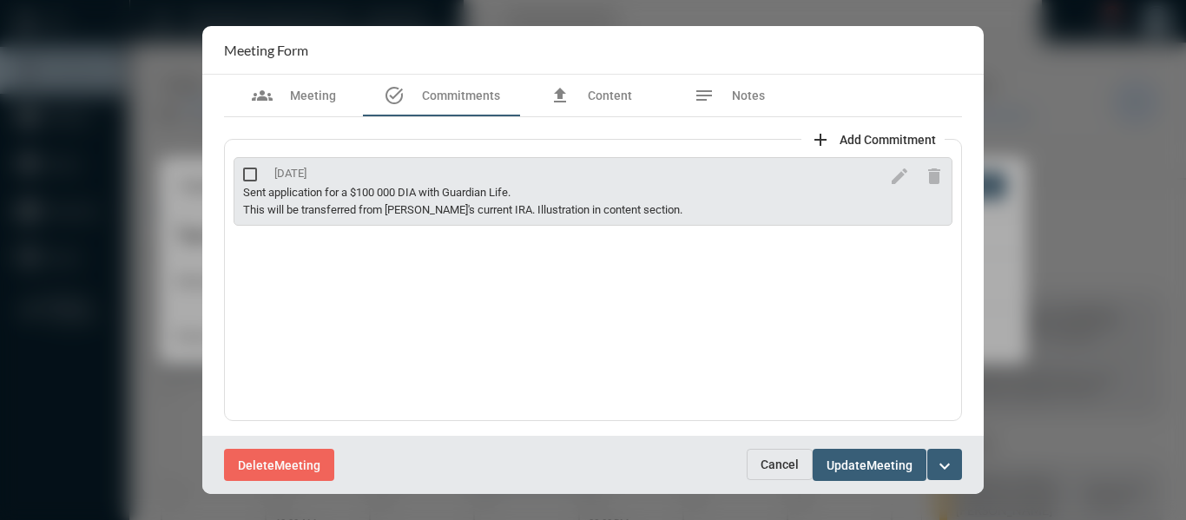
click at [898, 137] on span "Add Commitment" at bounding box center [888, 140] width 96 height 14
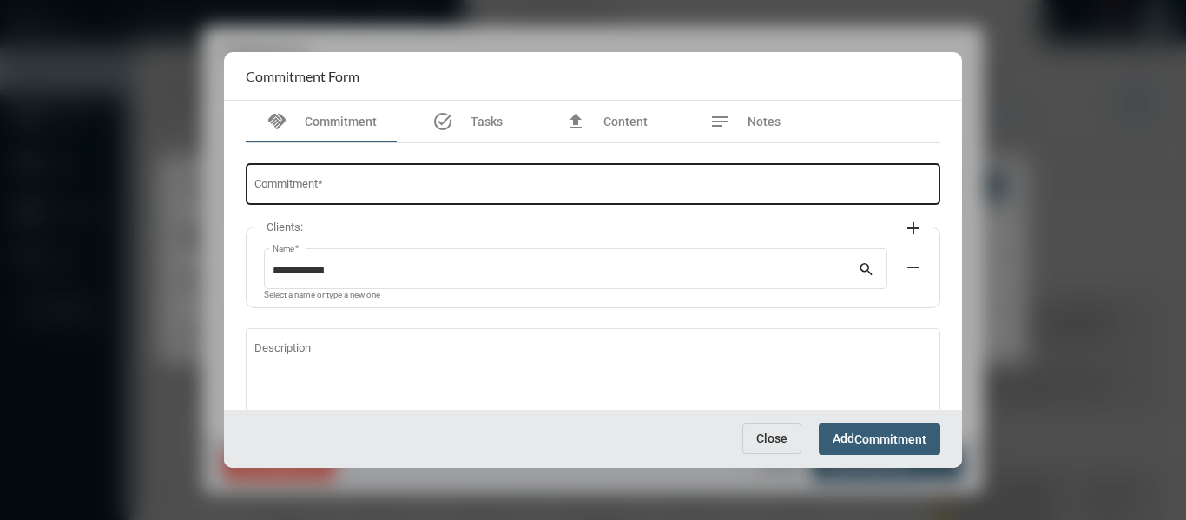
click at [304, 179] on div "Commitment *" at bounding box center [593, 183] width 678 height 44
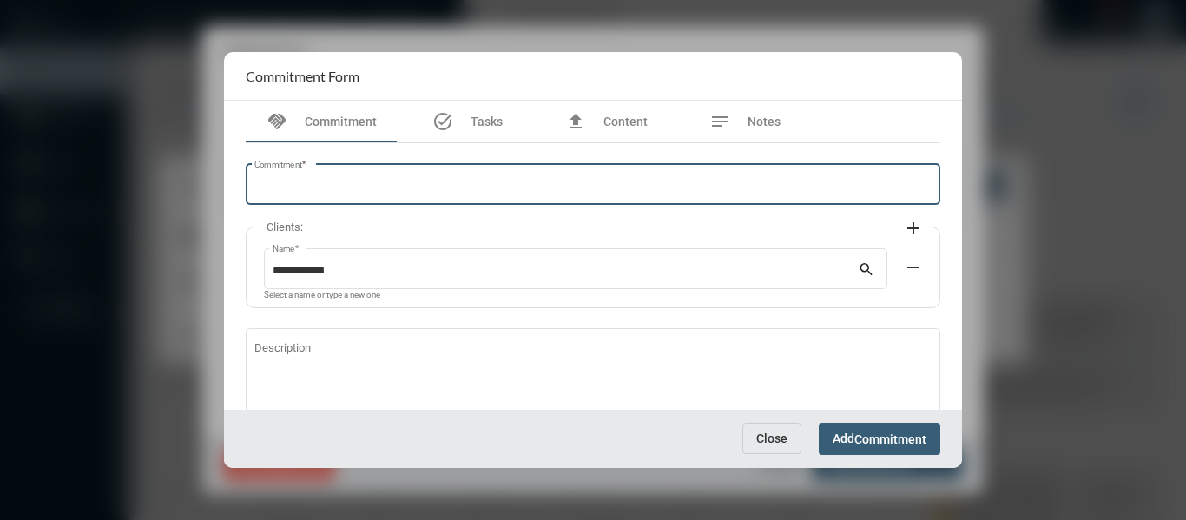
paste input "**********"
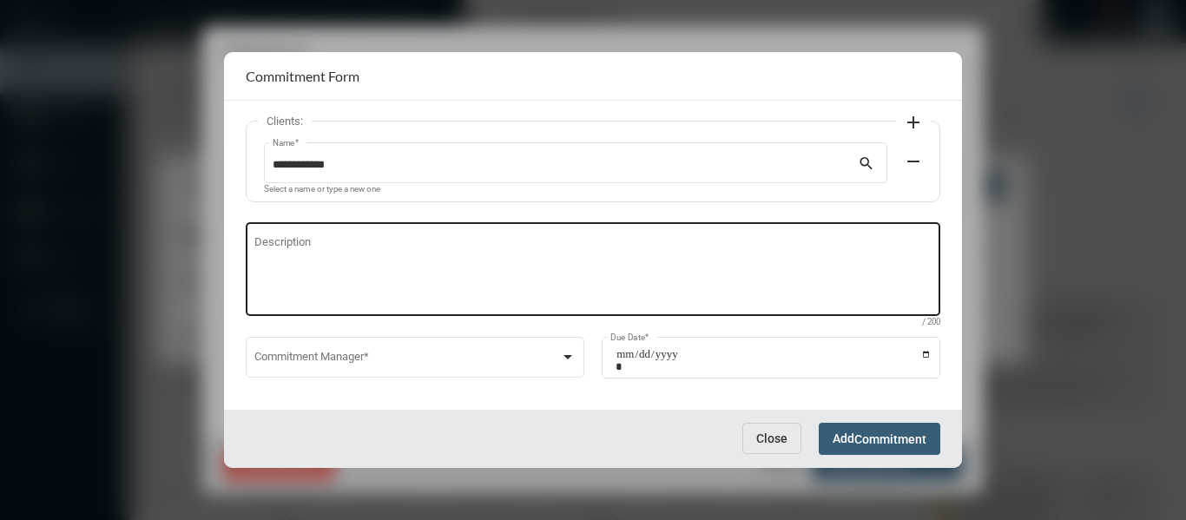
scroll to position [118, 0]
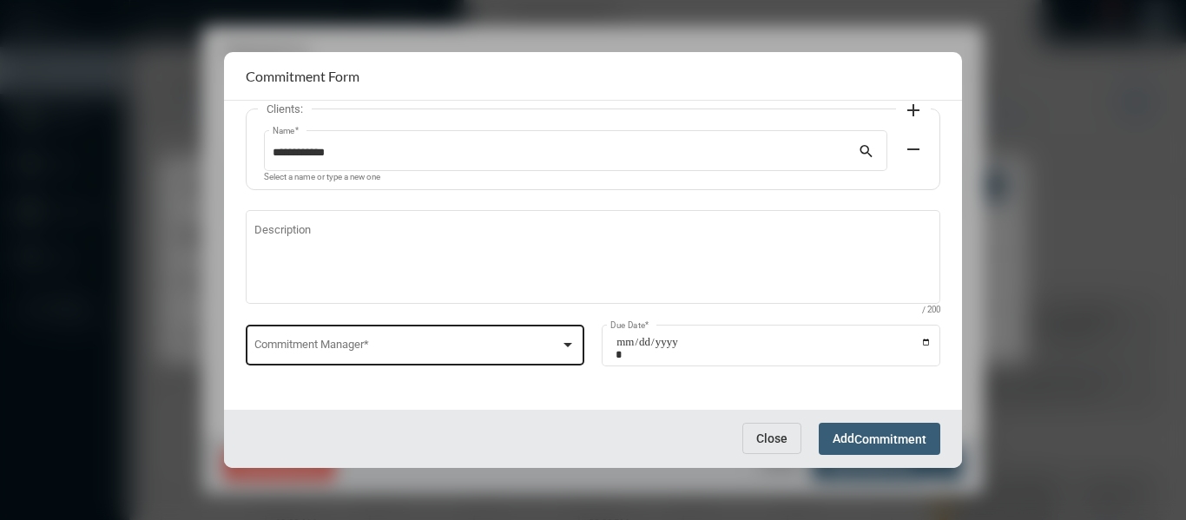
type input "**********"
click at [564, 344] on div at bounding box center [567, 345] width 9 height 4
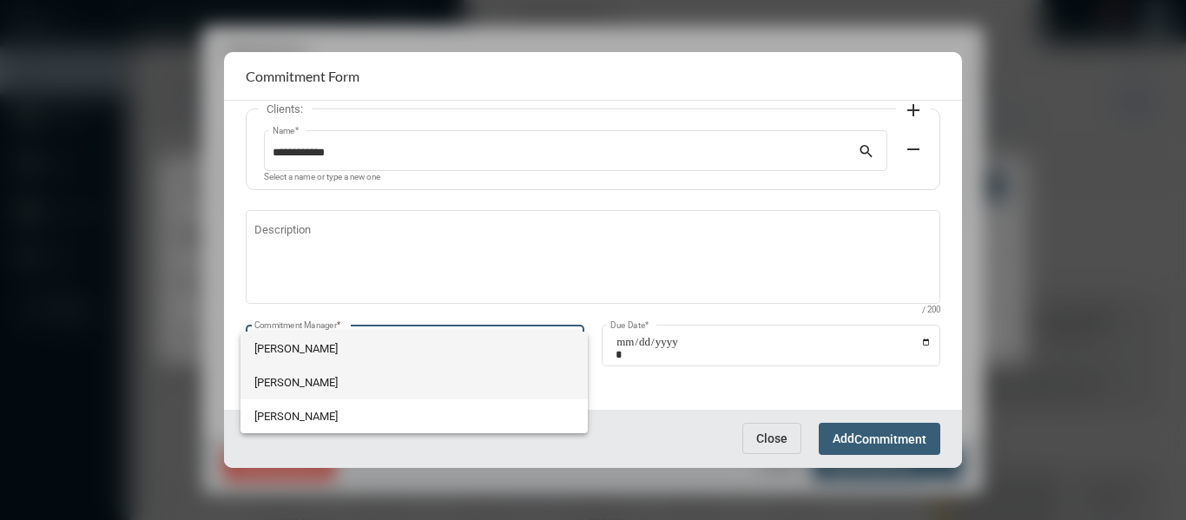
click at [291, 380] on span "[PERSON_NAME]" at bounding box center [413, 383] width 319 height 34
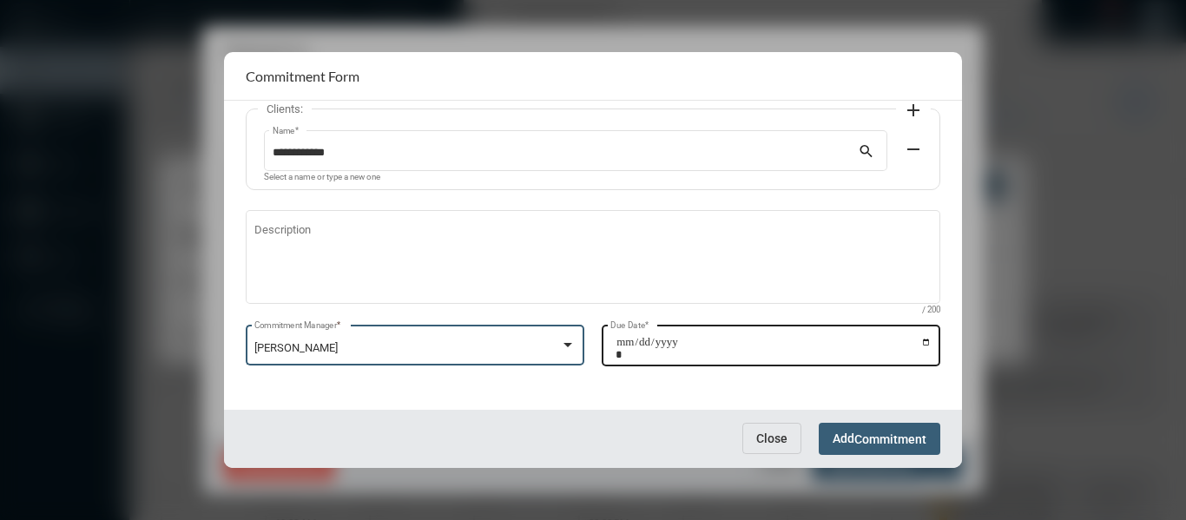
click at [923, 344] on input "Due Date *" at bounding box center [774, 348] width 316 height 24
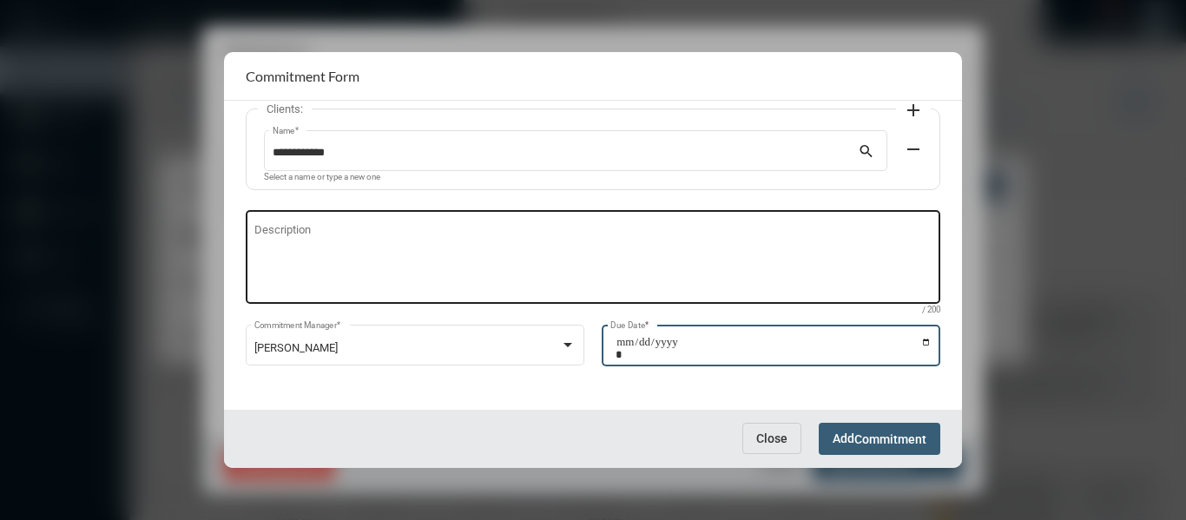
type input "**********"
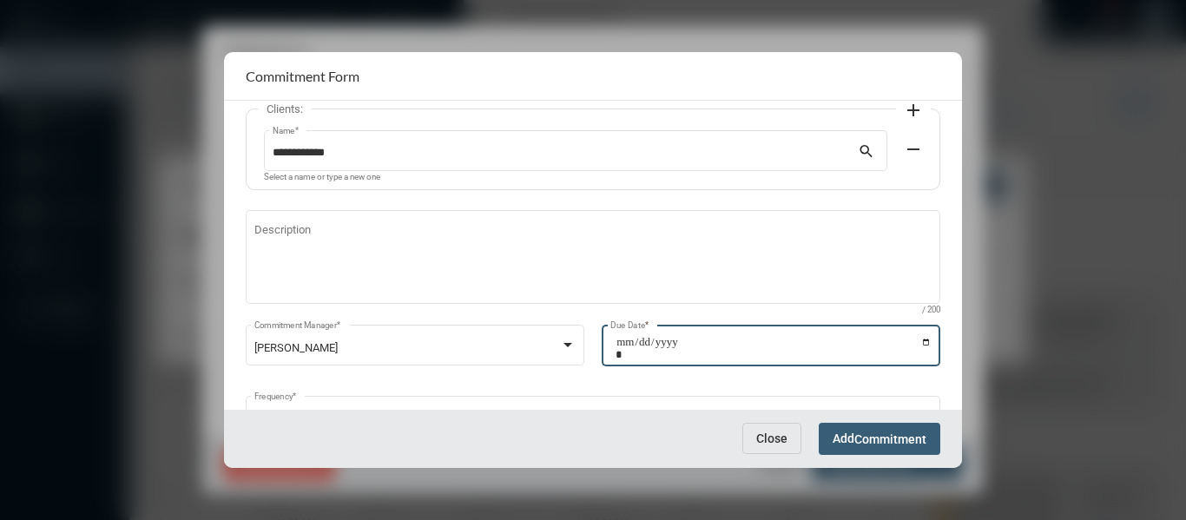
click at [906, 438] on span "Commitment" at bounding box center [890, 439] width 72 height 14
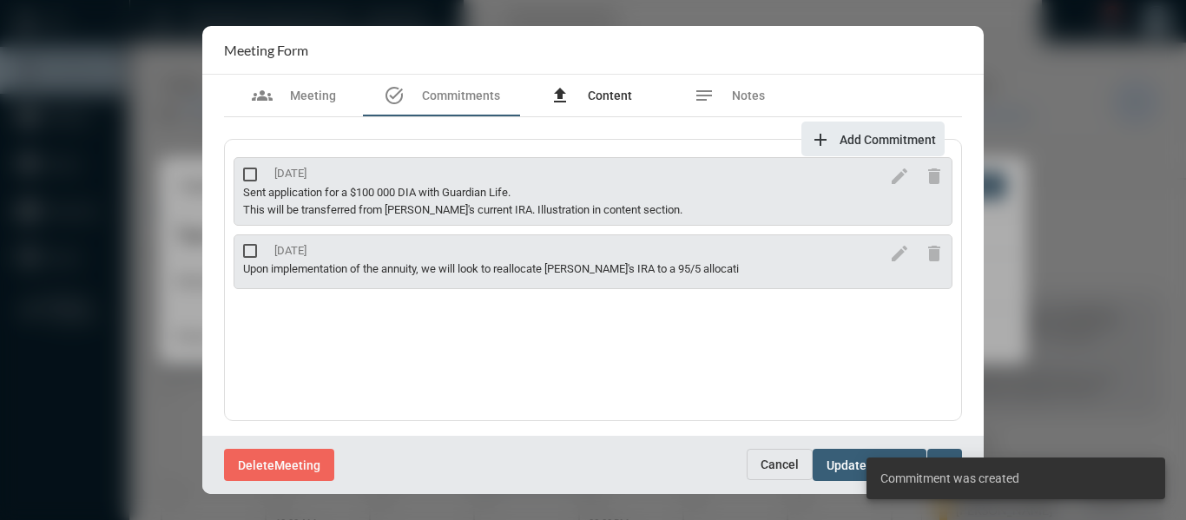
click at [601, 96] on span "Content" at bounding box center [610, 96] width 44 height 14
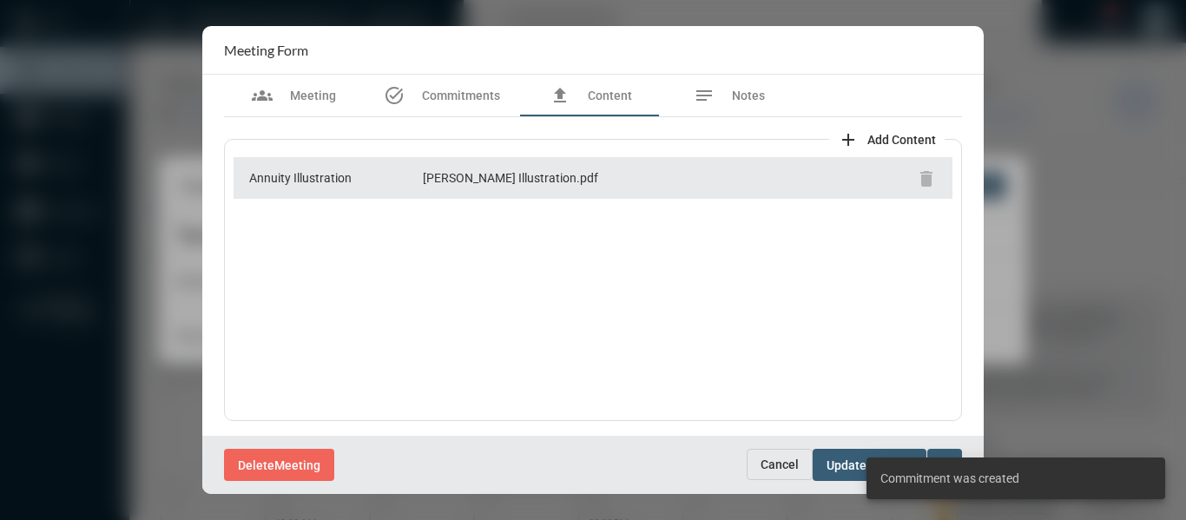
click at [925, 139] on span "Add Content" at bounding box center [901, 140] width 69 height 14
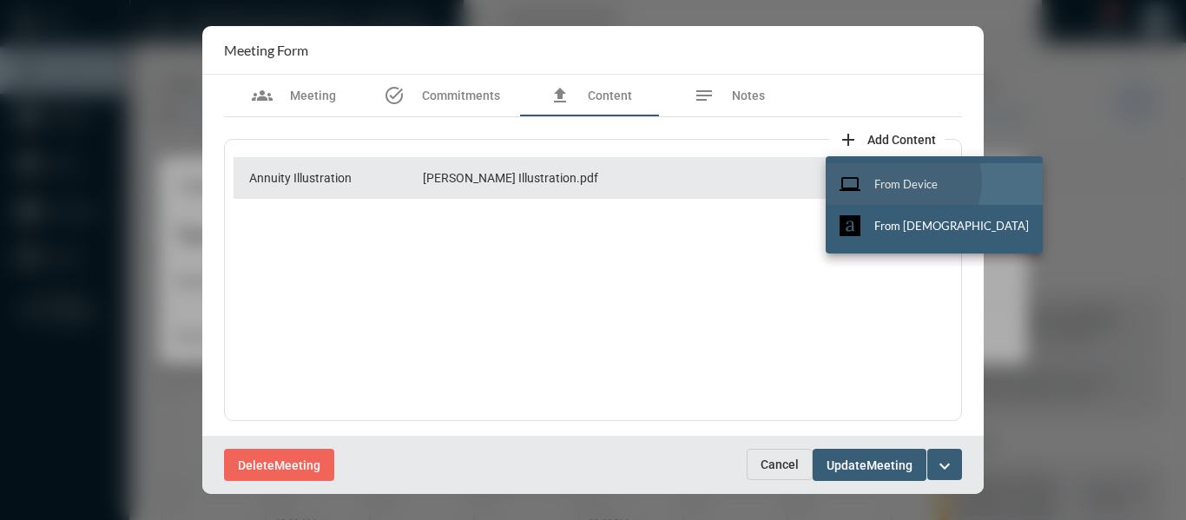
click at [902, 181] on span "From Device" at bounding box center [905, 184] width 63 height 14
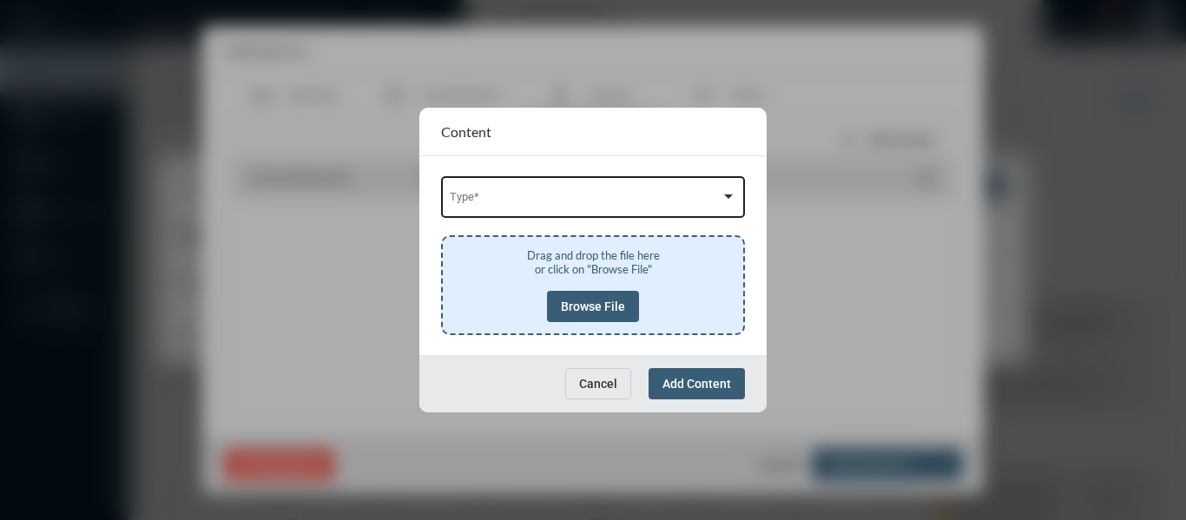
click at [616, 196] on span at bounding box center [586, 200] width 272 height 13
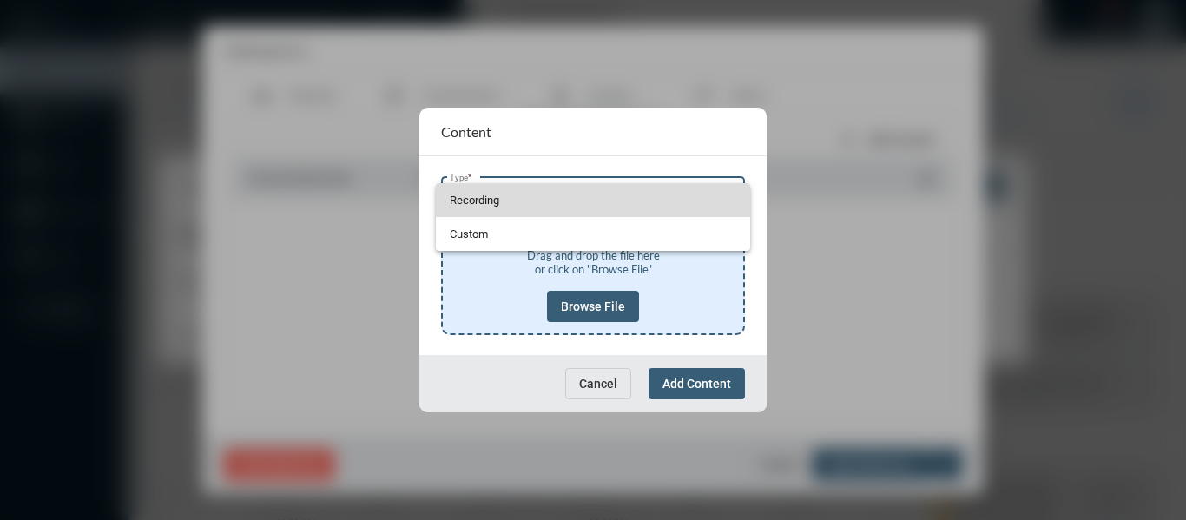
click at [460, 197] on span "Recording" at bounding box center [593, 200] width 287 height 34
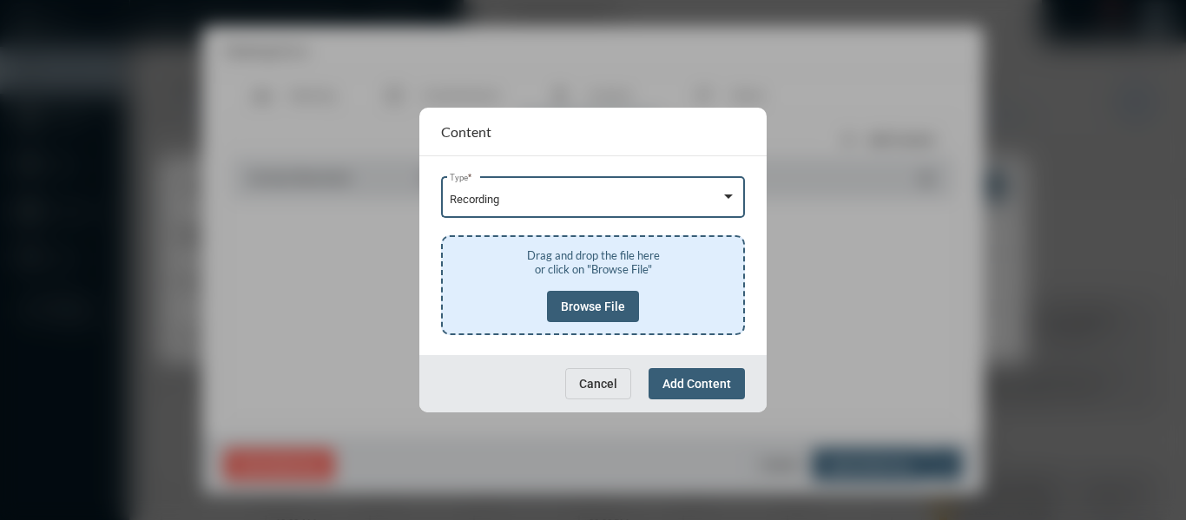
click at [584, 305] on span "Browse File" at bounding box center [593, 307] width 64 height 14
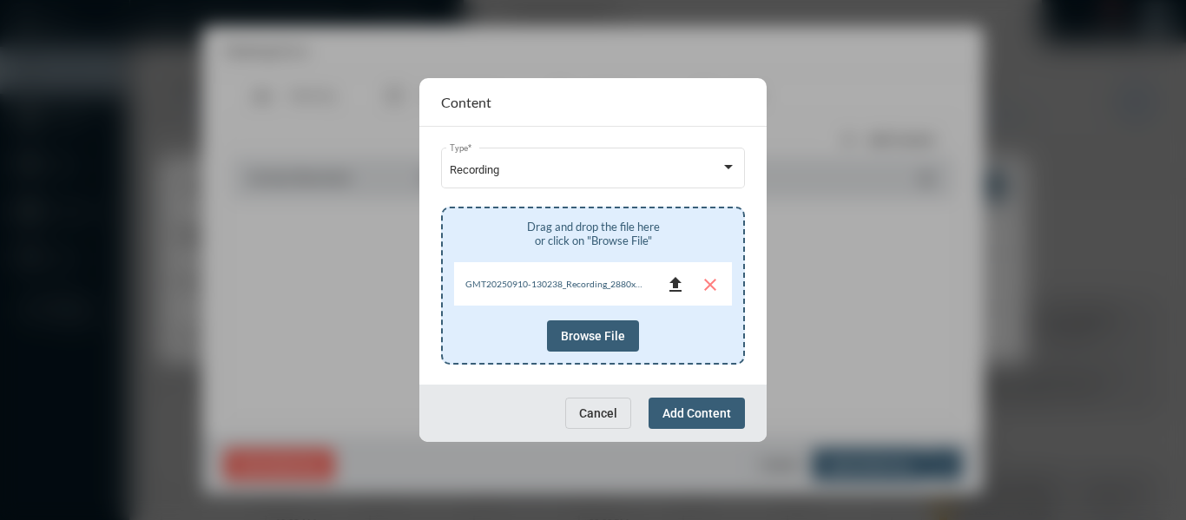
click at [676, 279] on mat-icon "file_upload" at bounding box center [675, 284] width 21 height 21
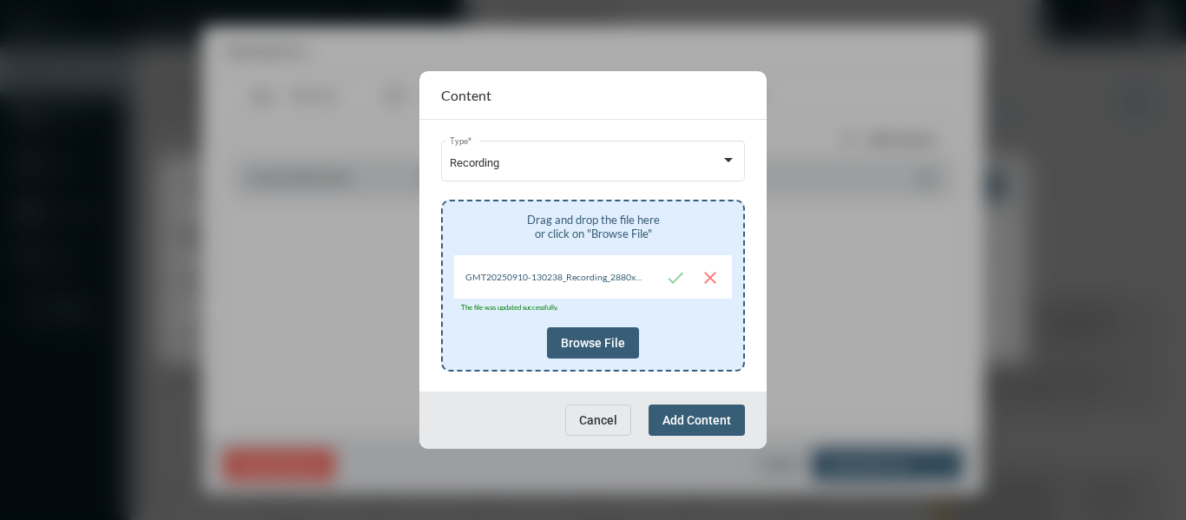
click at [701, 420] on span "Add Content" at bounding box center [696, 420] width 69 height 14
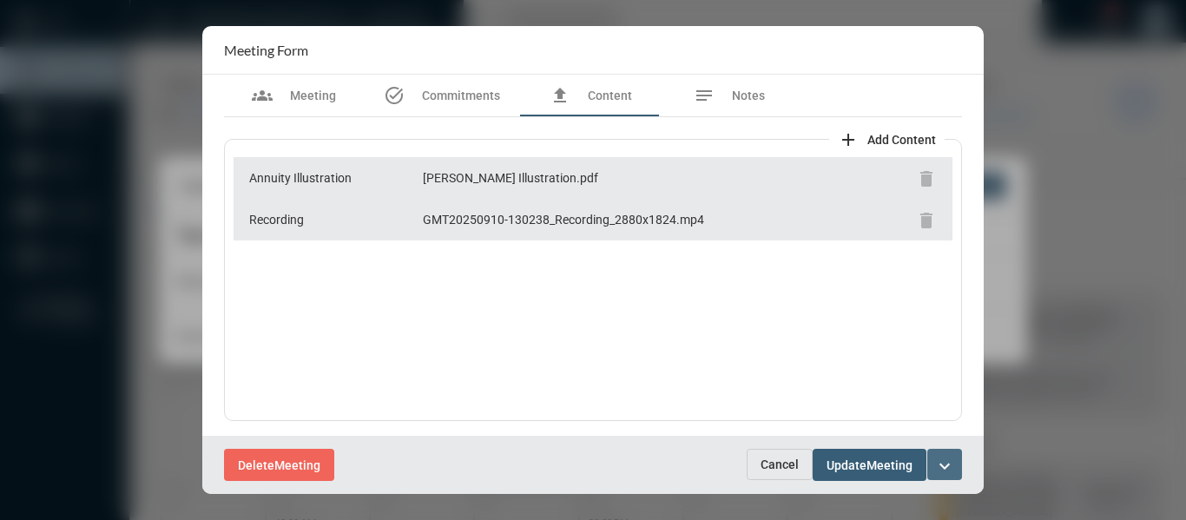
click at [946, 464] on mat-icon "expand_more" at bounding box center [944, 466] width 21 height 21
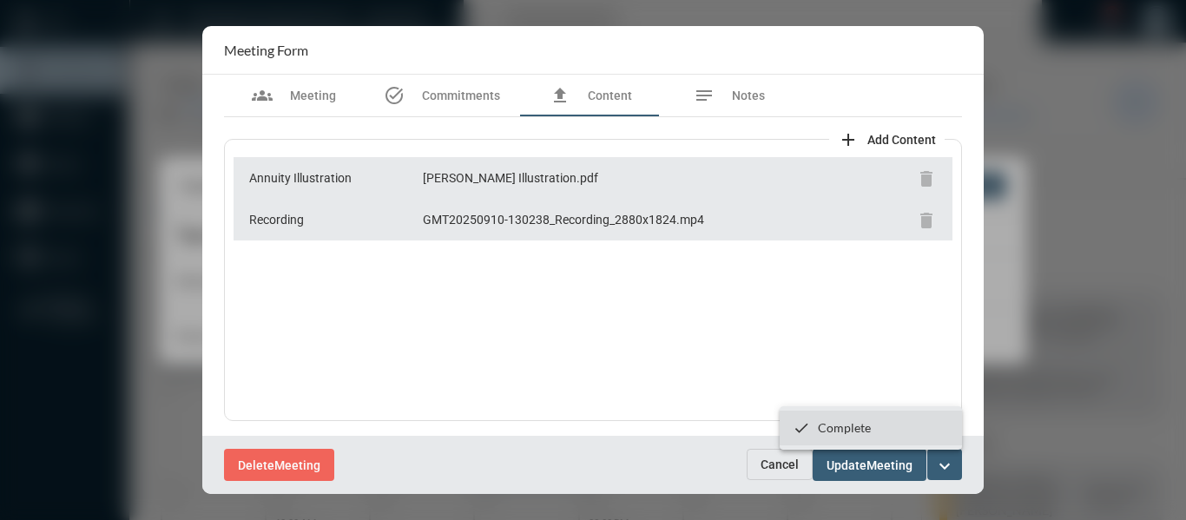
click at [835, 428] on p "Complete" at bounding box center [844, 427] width 53 height 15
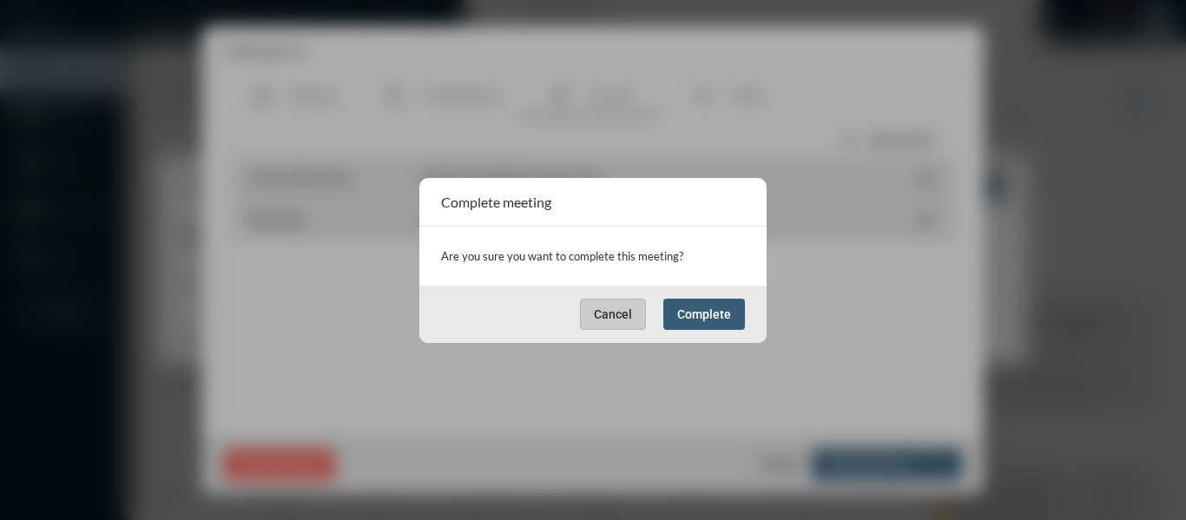
click at [722, 327] on button "Complete" at bounding box center [704, 314] width 82 height 31
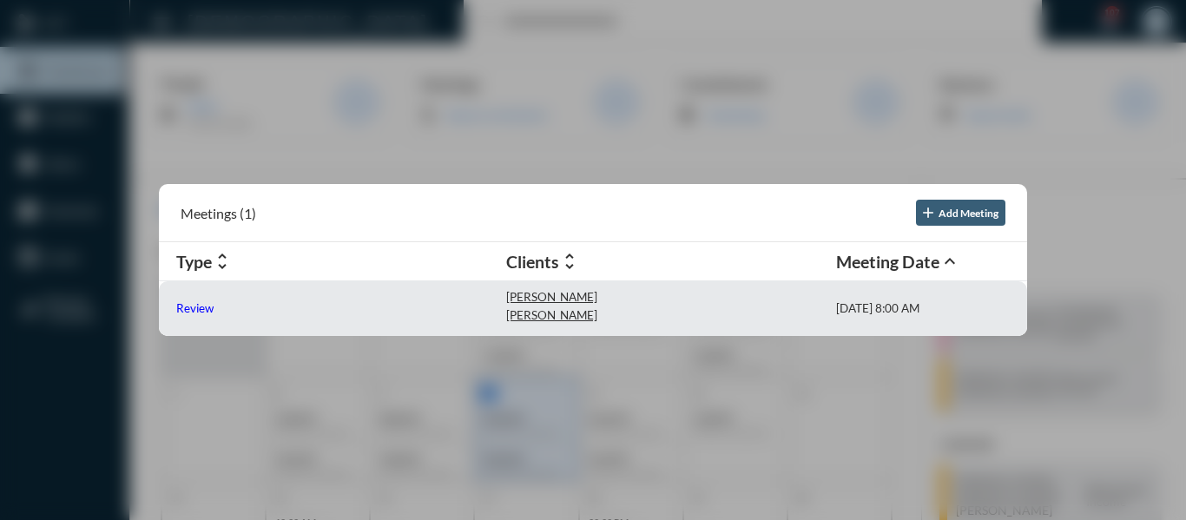
click at [202, 307] on p "Review" at bounding box center [194, 308] width 37 height 14
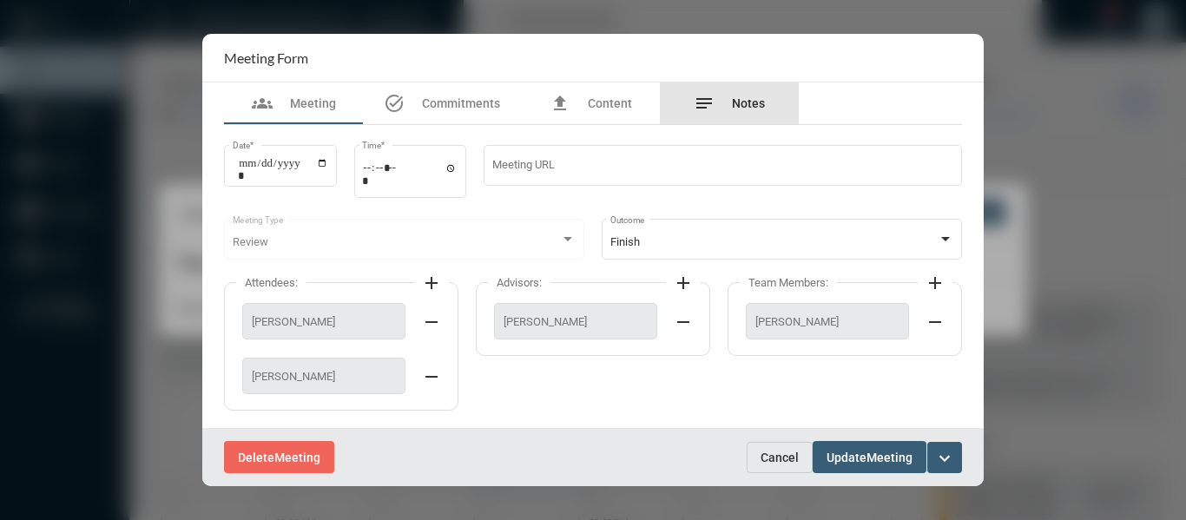
click at [764, 107] on div "notes Notes" at bounding box center [729, 103] width 139 height 42
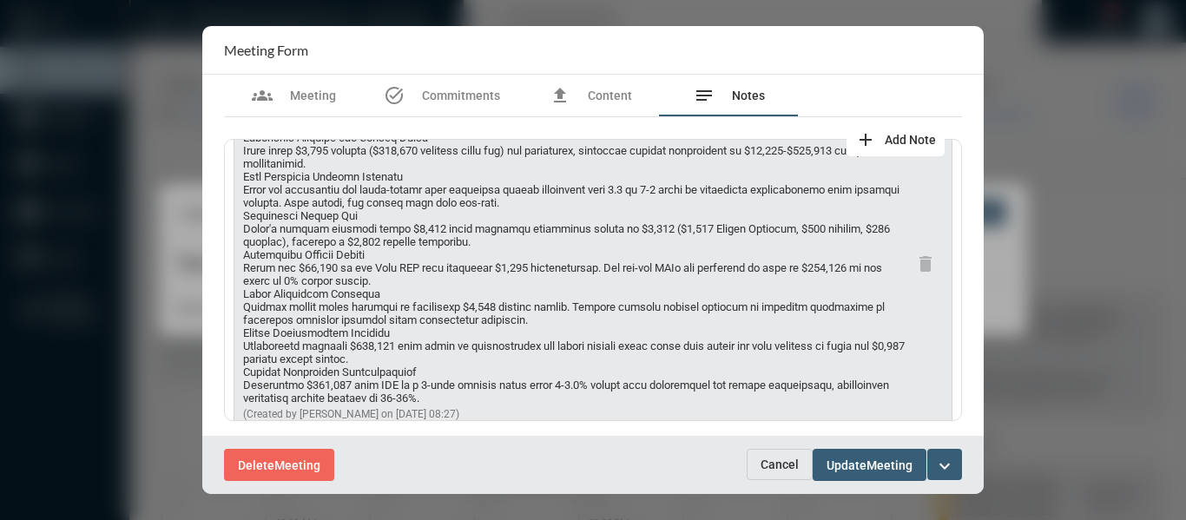
scroll to position [88, 0]
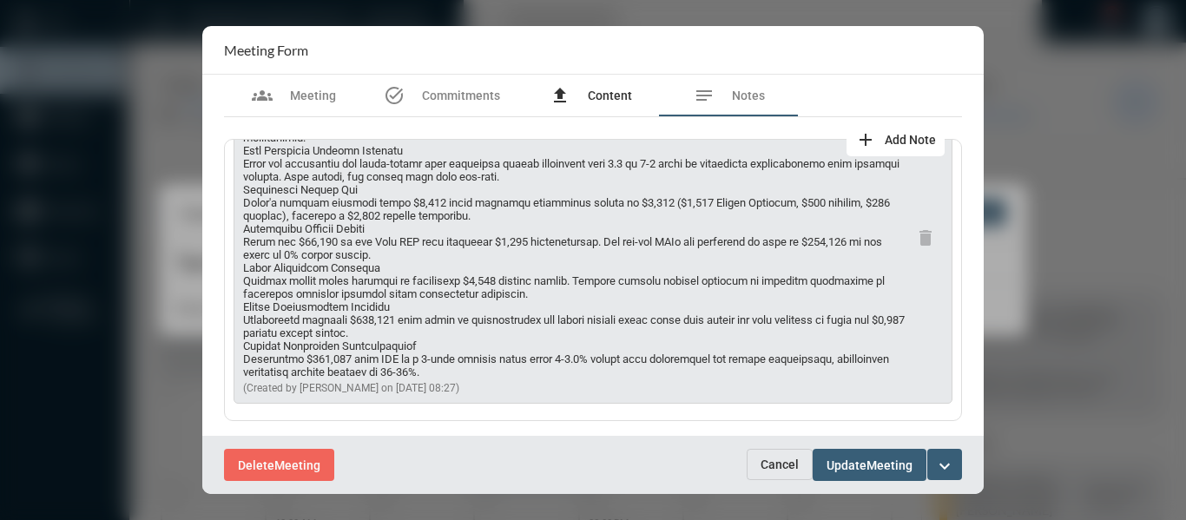
click at [615, 95] on span "Content" at bounding box center [610, 96] width 44 height 14
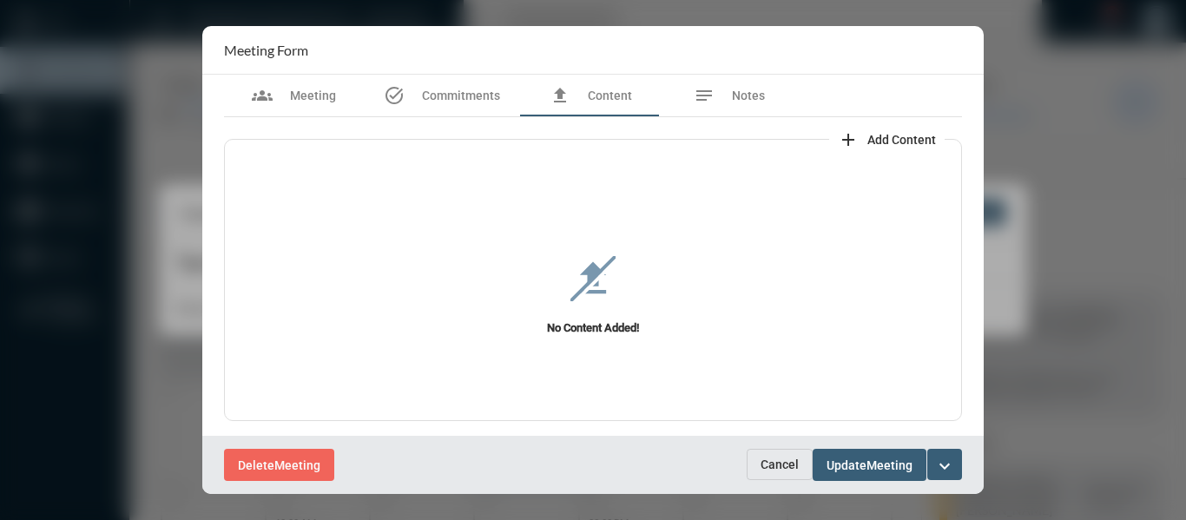
click at [875, 138] on span "Add Content" at bounding box center [901, 140] width 69 height 14
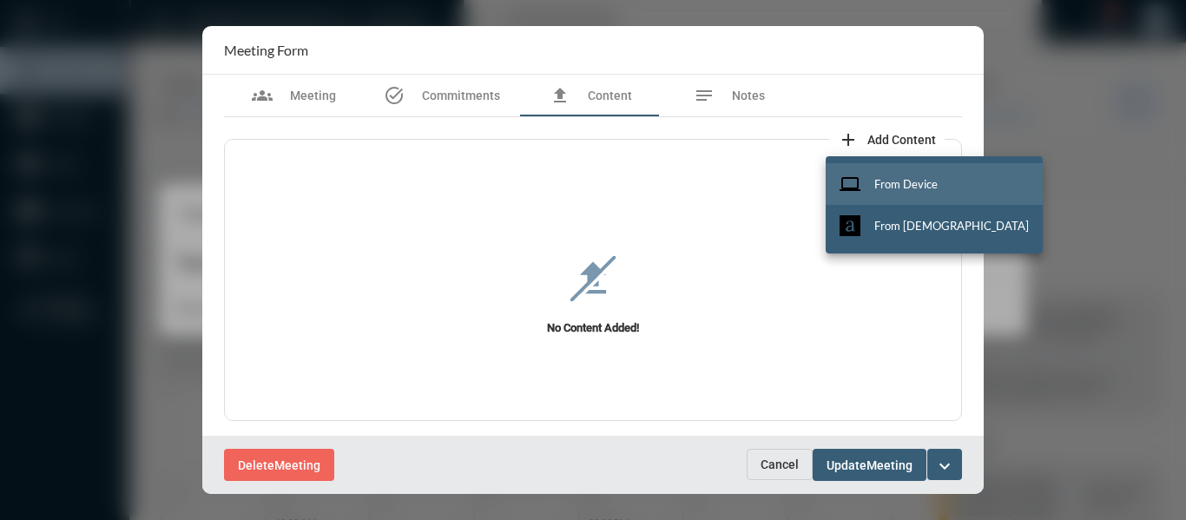
click at [899, 180] on span "From Device" at bounding box center [905, 184] width 63 height 14
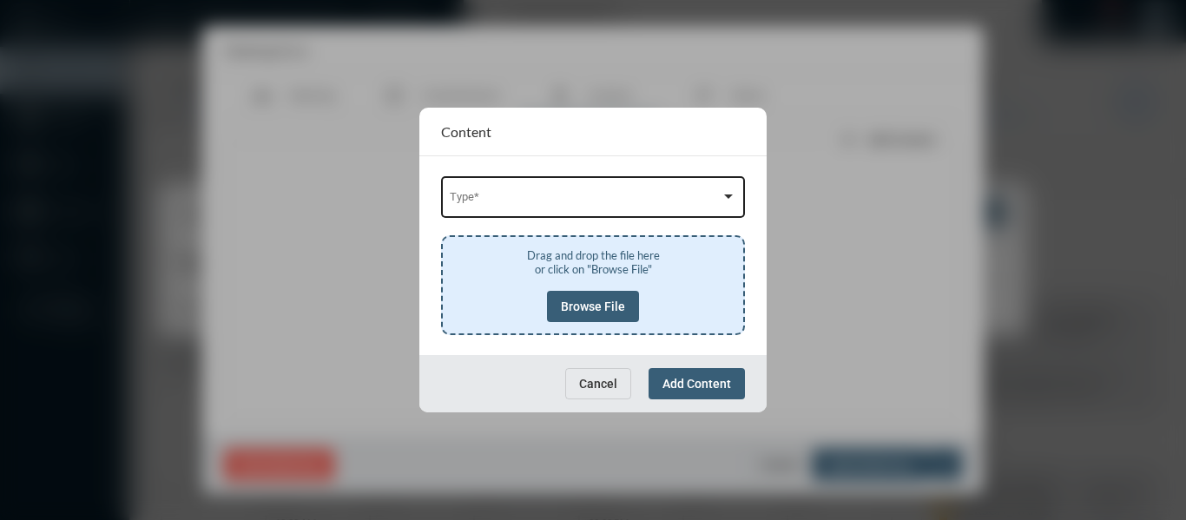
click at [586, 194] on span at bounding box center [586, 200] width 272 height 13
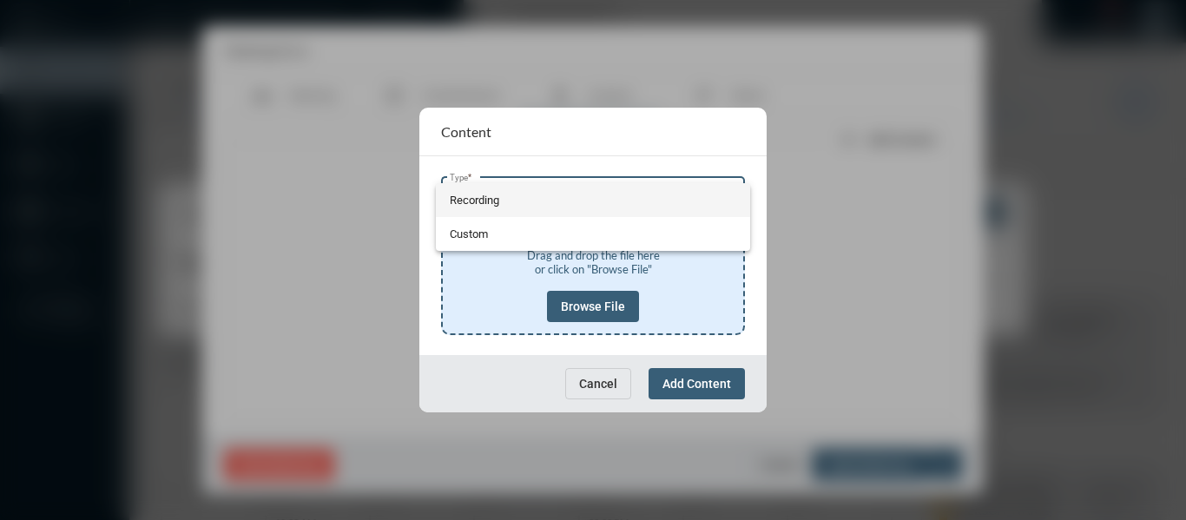
click at [477, 198] on span "Recording" at bounding box center [593, 200] width 287 height 34
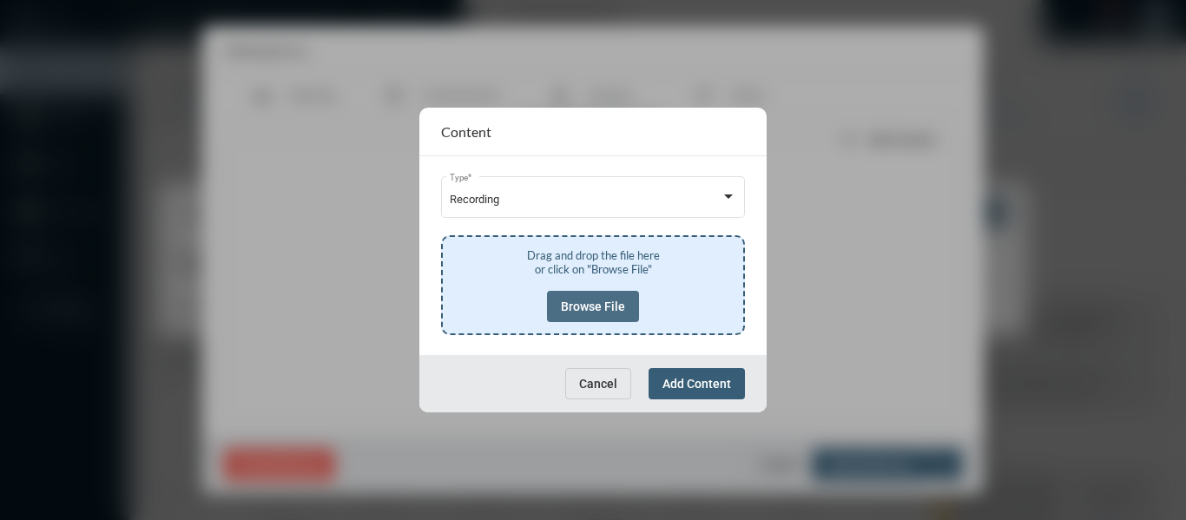
click at [598, 311] on span "Browse File" at bounding box center [593, 307] width 64 height 14
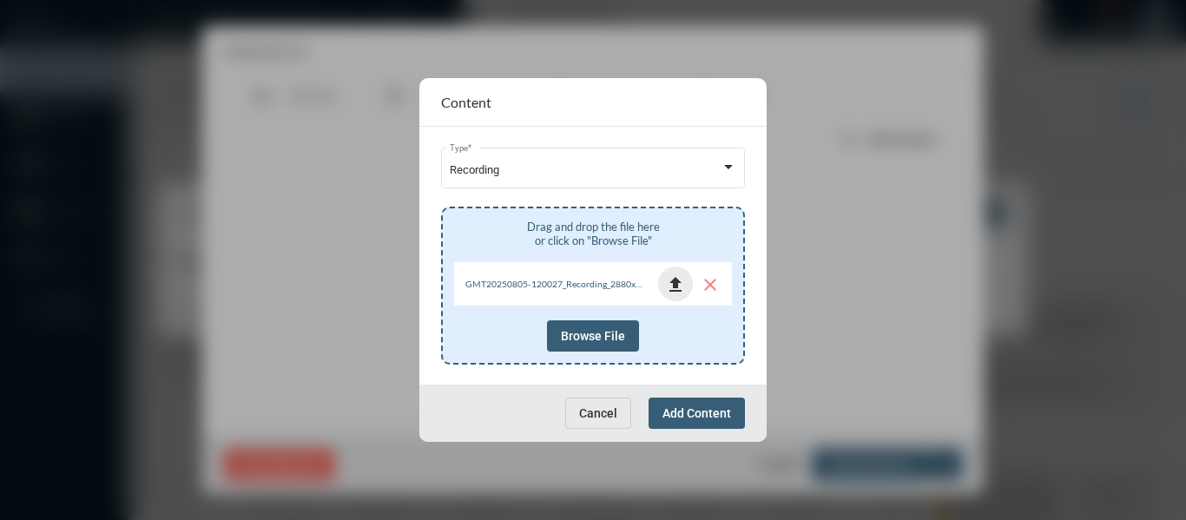
click at [679, 285] on mat-icon "file_upload" at bounding box center [675, 284] width 21 height 21
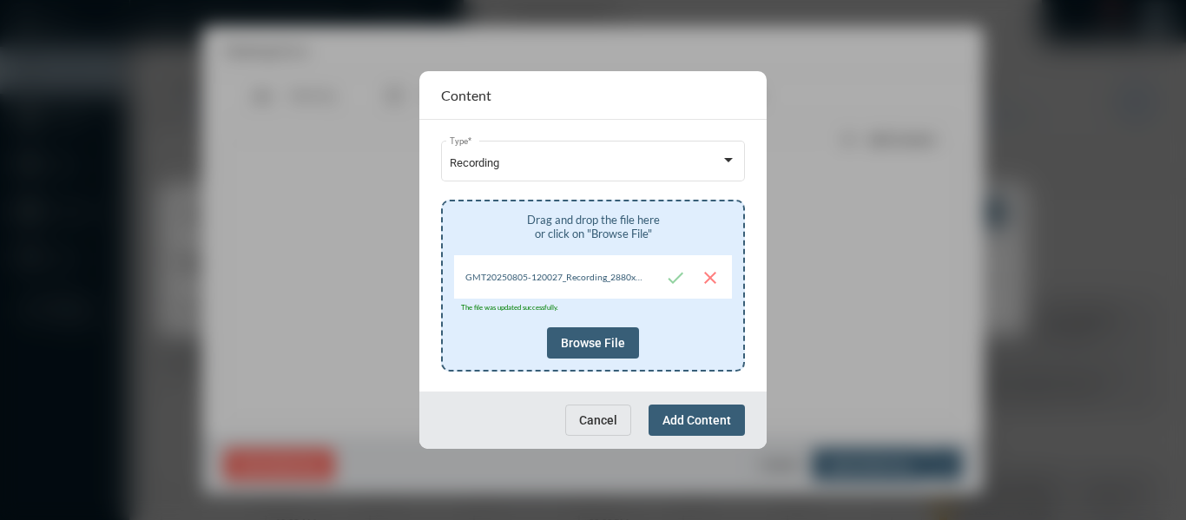
click at [702, 419] on span "Add Content" at bounding box center [696, 420] width 69 height 14
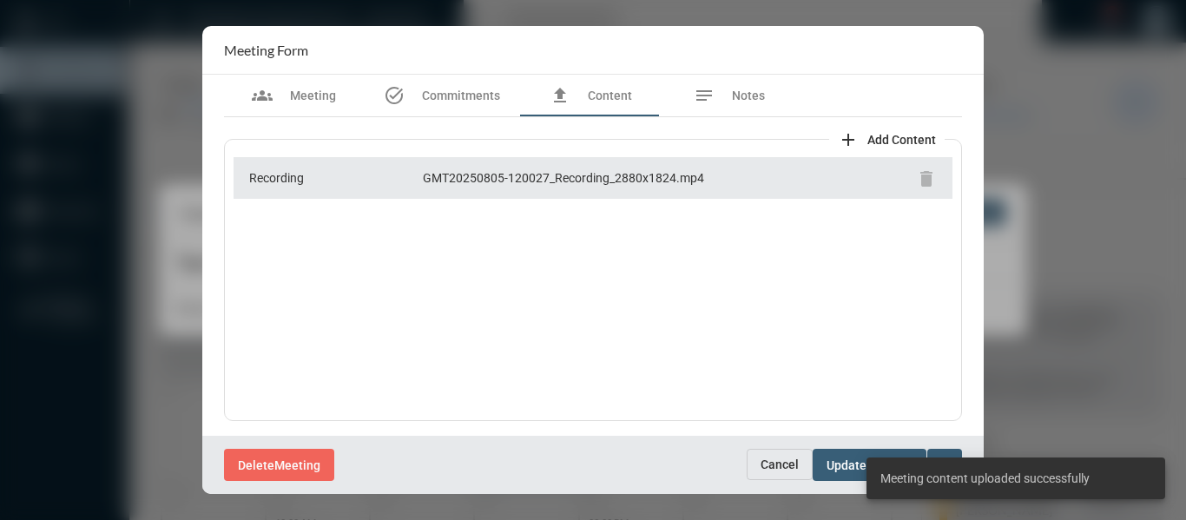
scroll to position [2, 0]
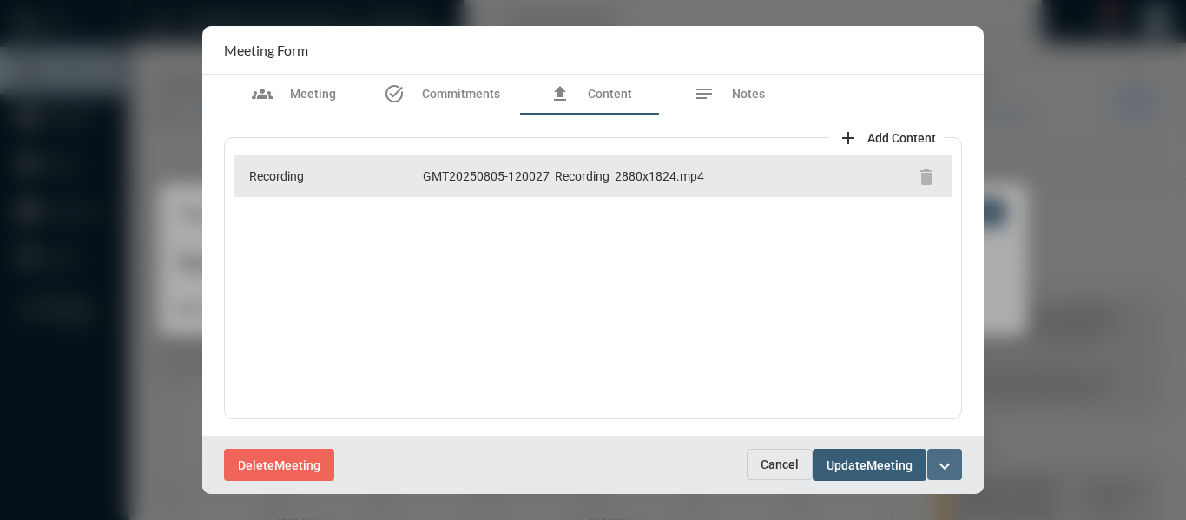
click at [945, 464] on mat-icon "expand_more" at bounding box center [944, 466] width 21 height 21
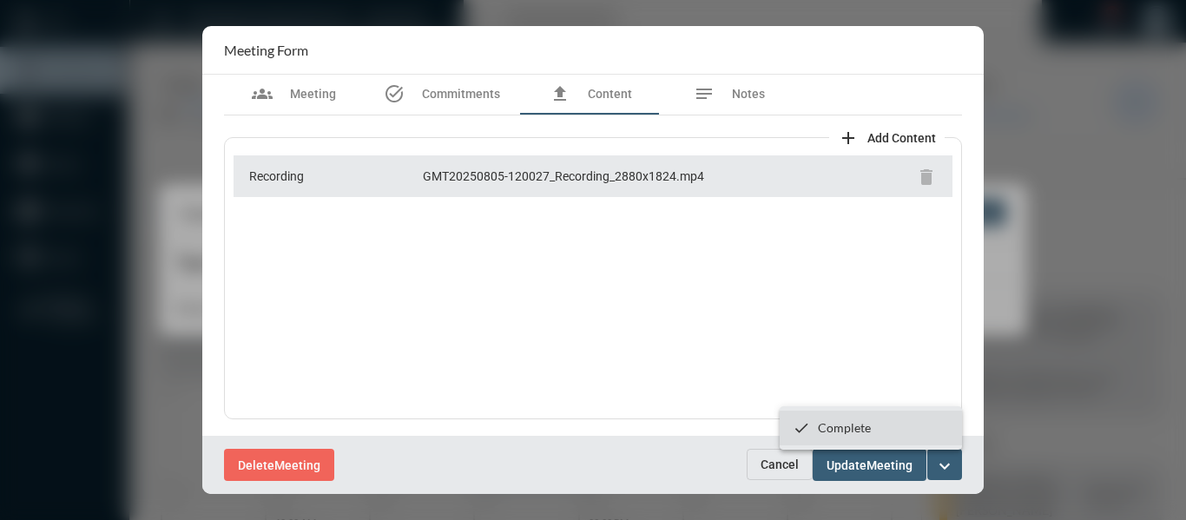
click at [841, 426] on p "Complete" at bounding box center [844, 427] width 53 height 15
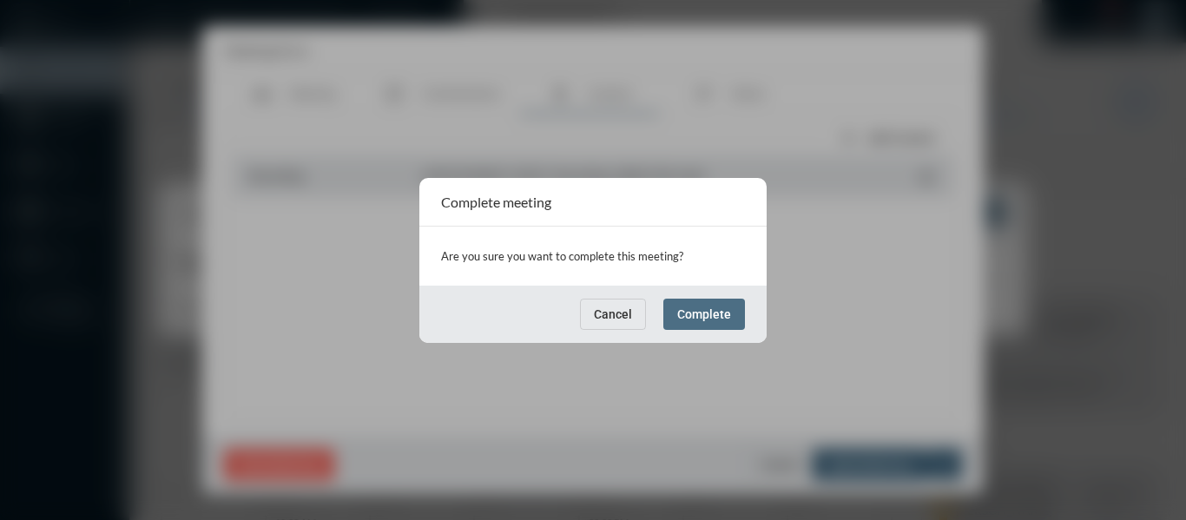
click at [721, 313] on span "Complete" at bounding box center [704, 314] width 54 height 14
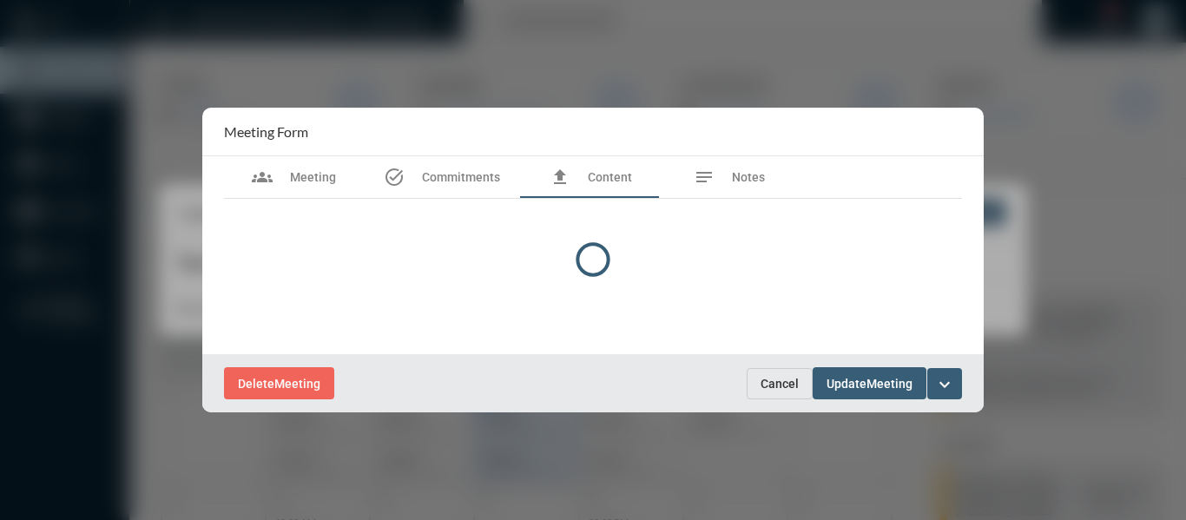
scroll to position [0, 0]
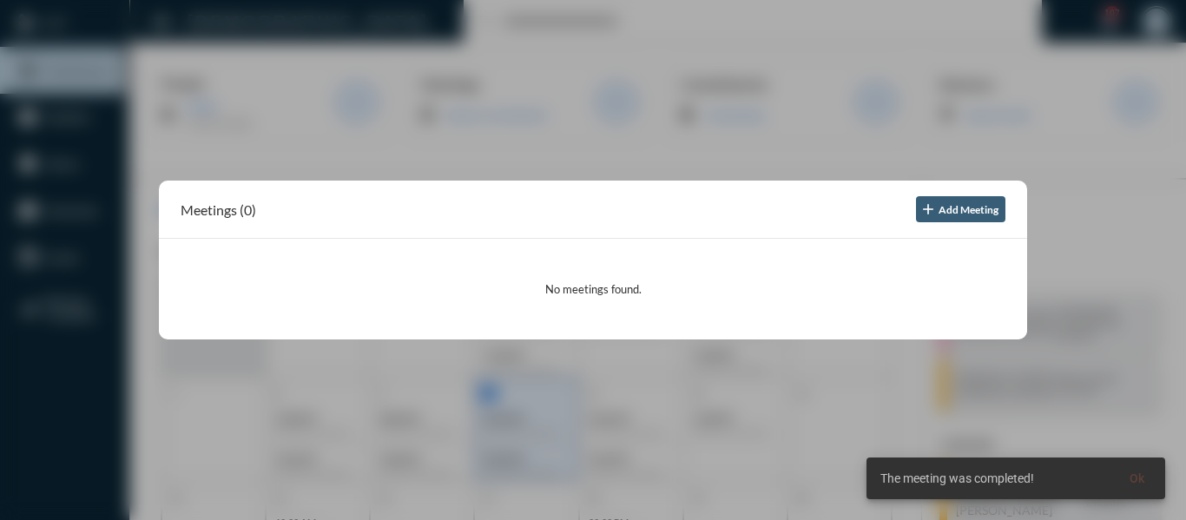
click at [622, 161] on div at bounding box center [593, 260] width 1186 height 520
